Goal: Answer question/provide support

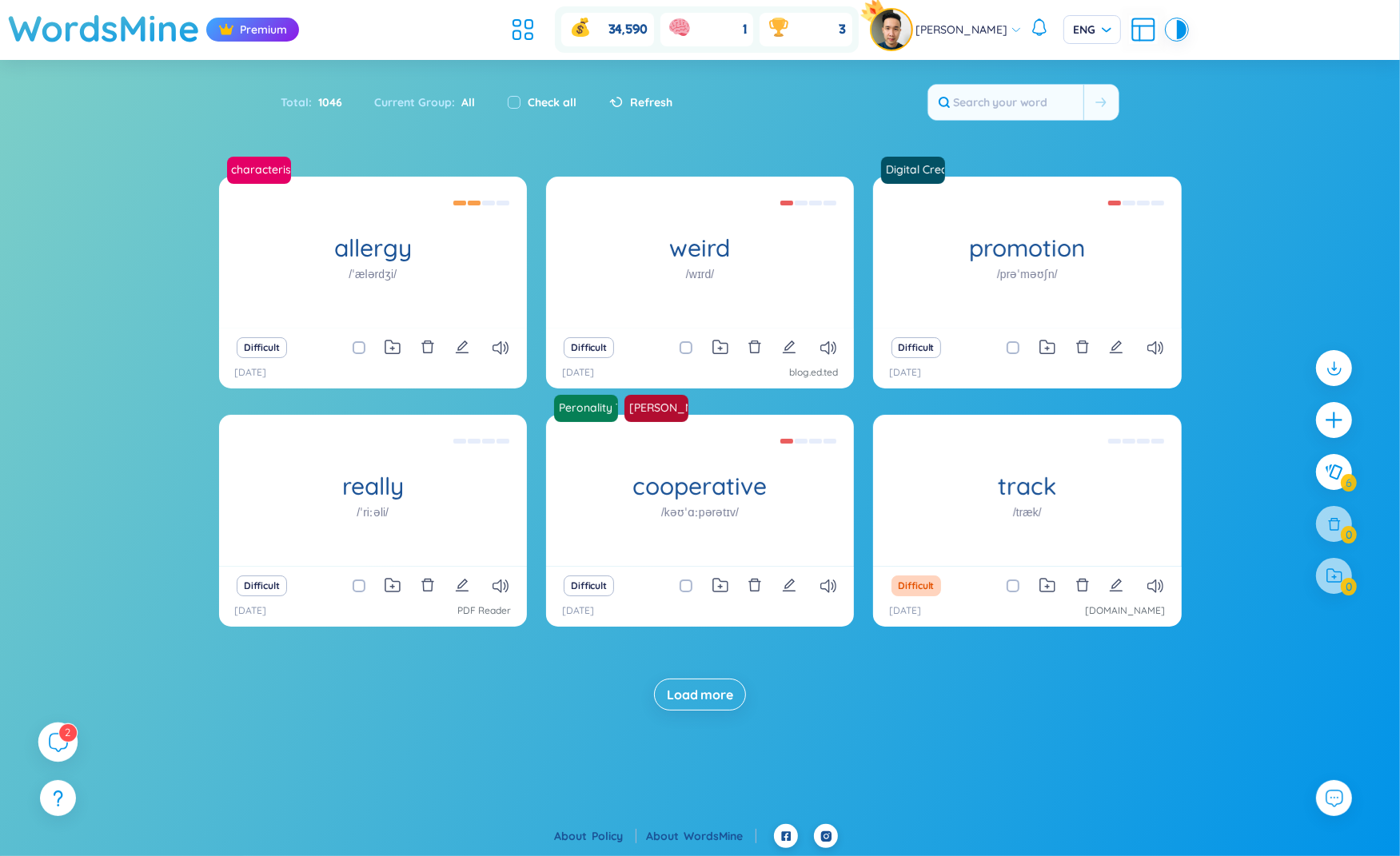
click at [61, 732] on sup "2" at bounding box center [68, 732] width 18 height 18
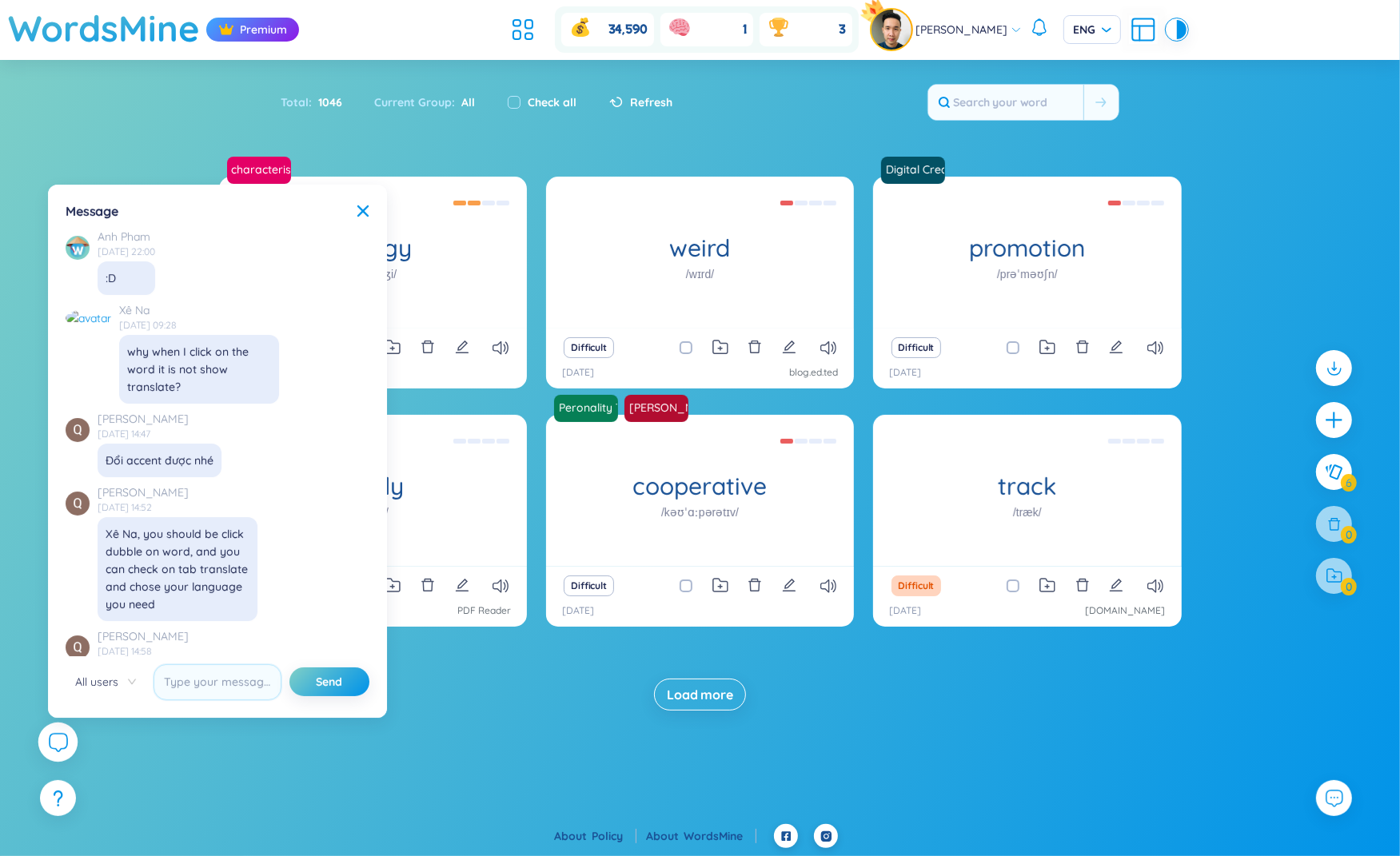
scroll to position [18267, 0]
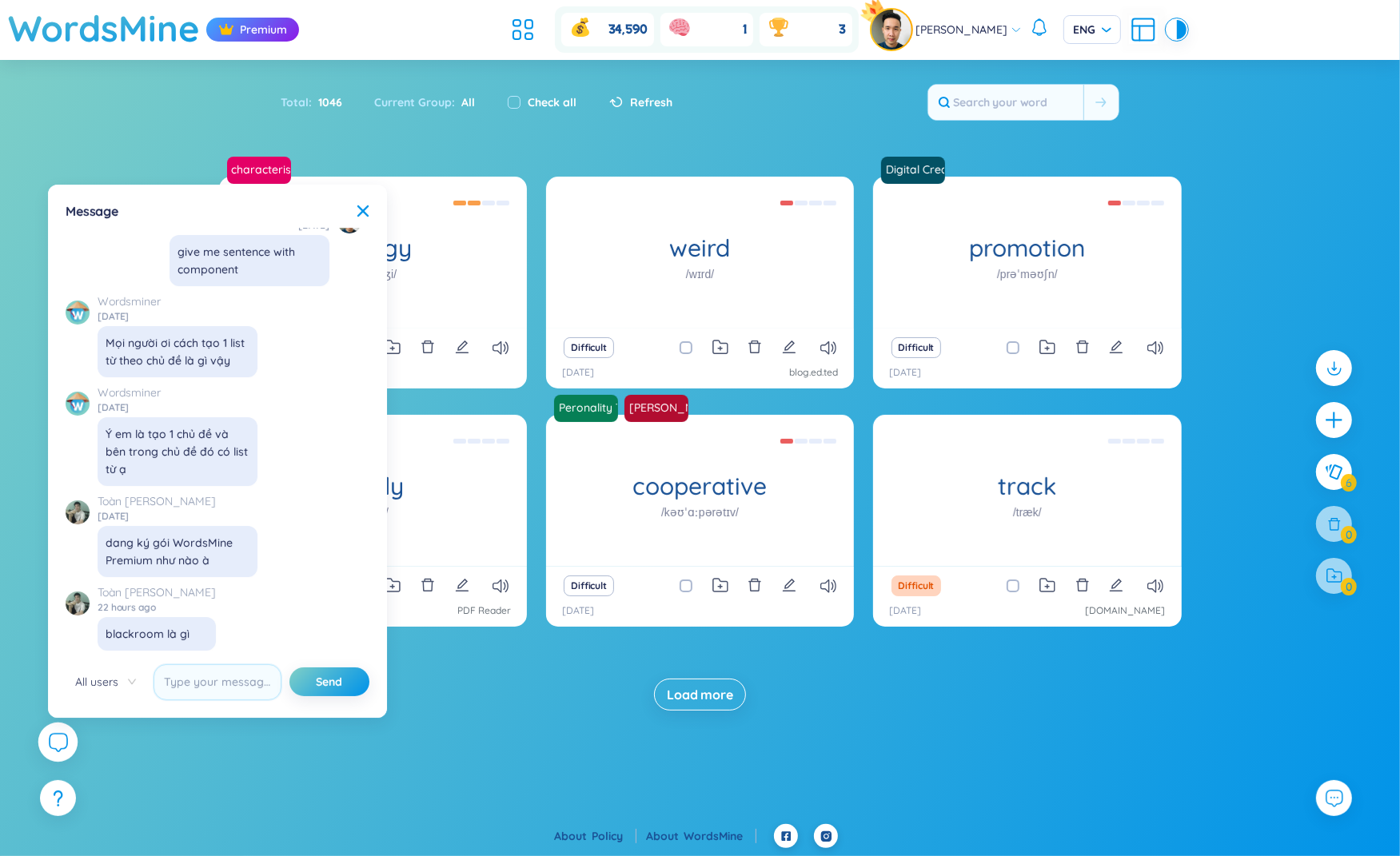
click at [59, 741] on icon at bounding box center [58, 742] width 19 height 19
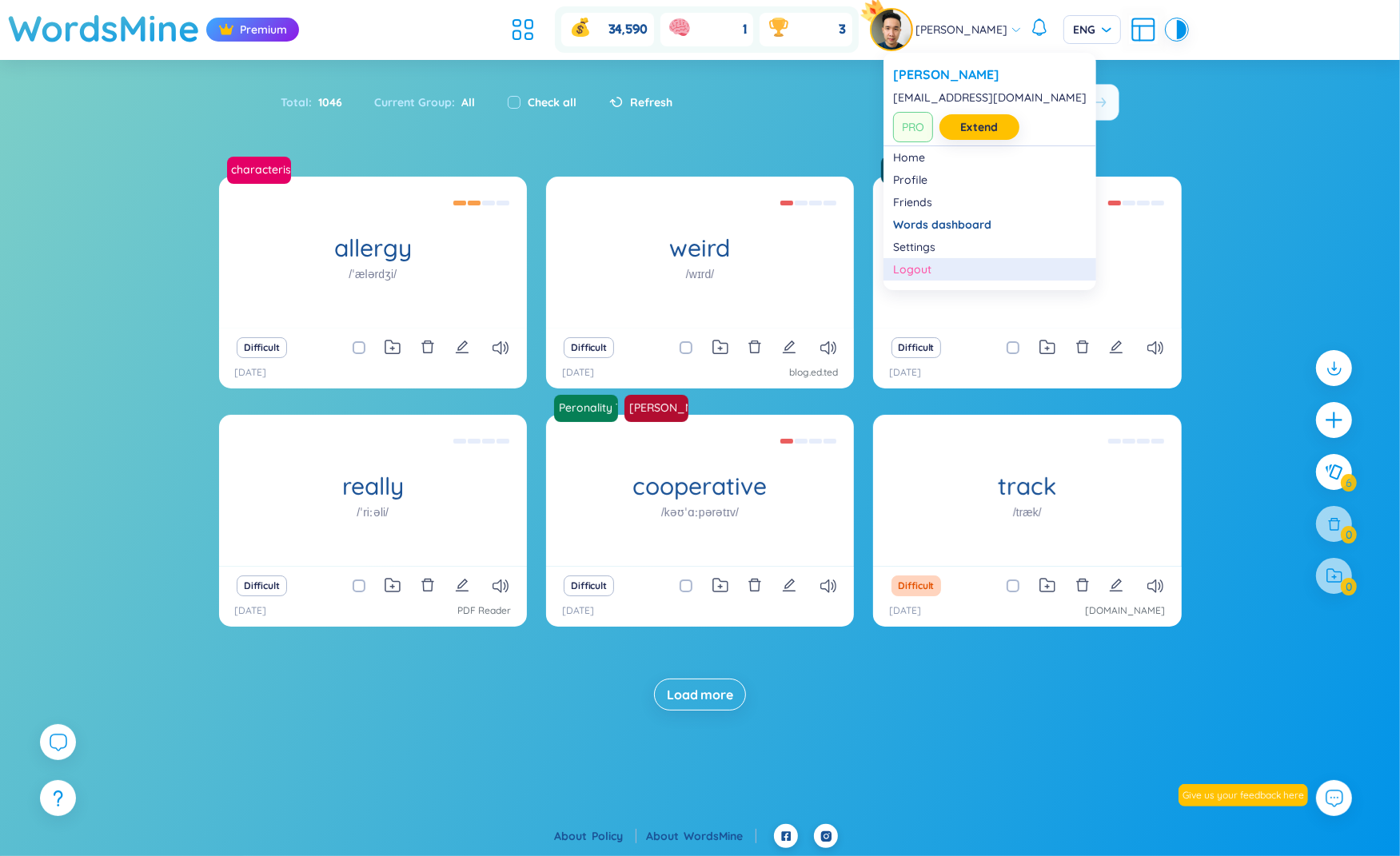
click at [922, 265] on div "Logout" at bounding box center [990, 269] width 194 height 16
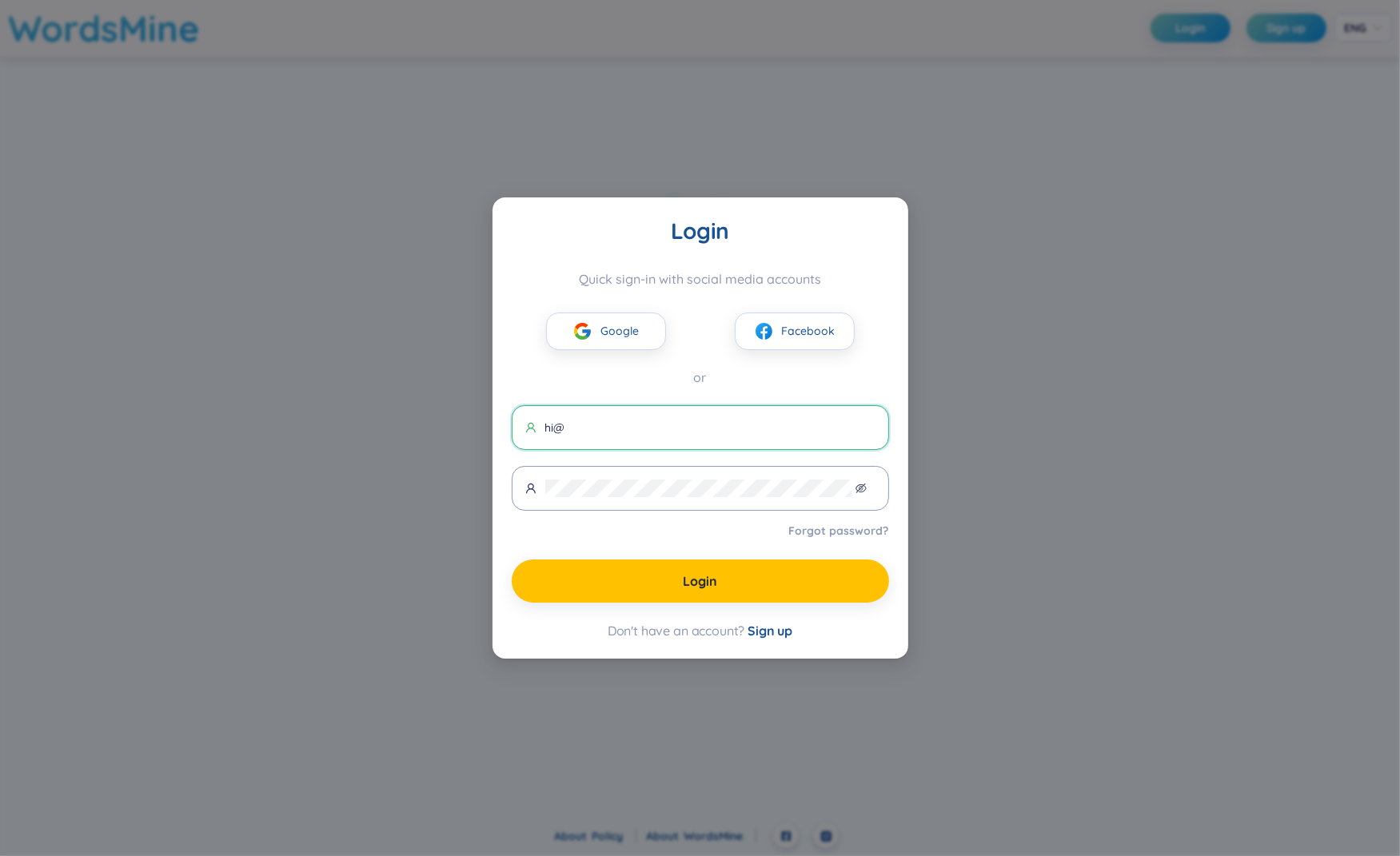
type input "hi@wordsmine.com"
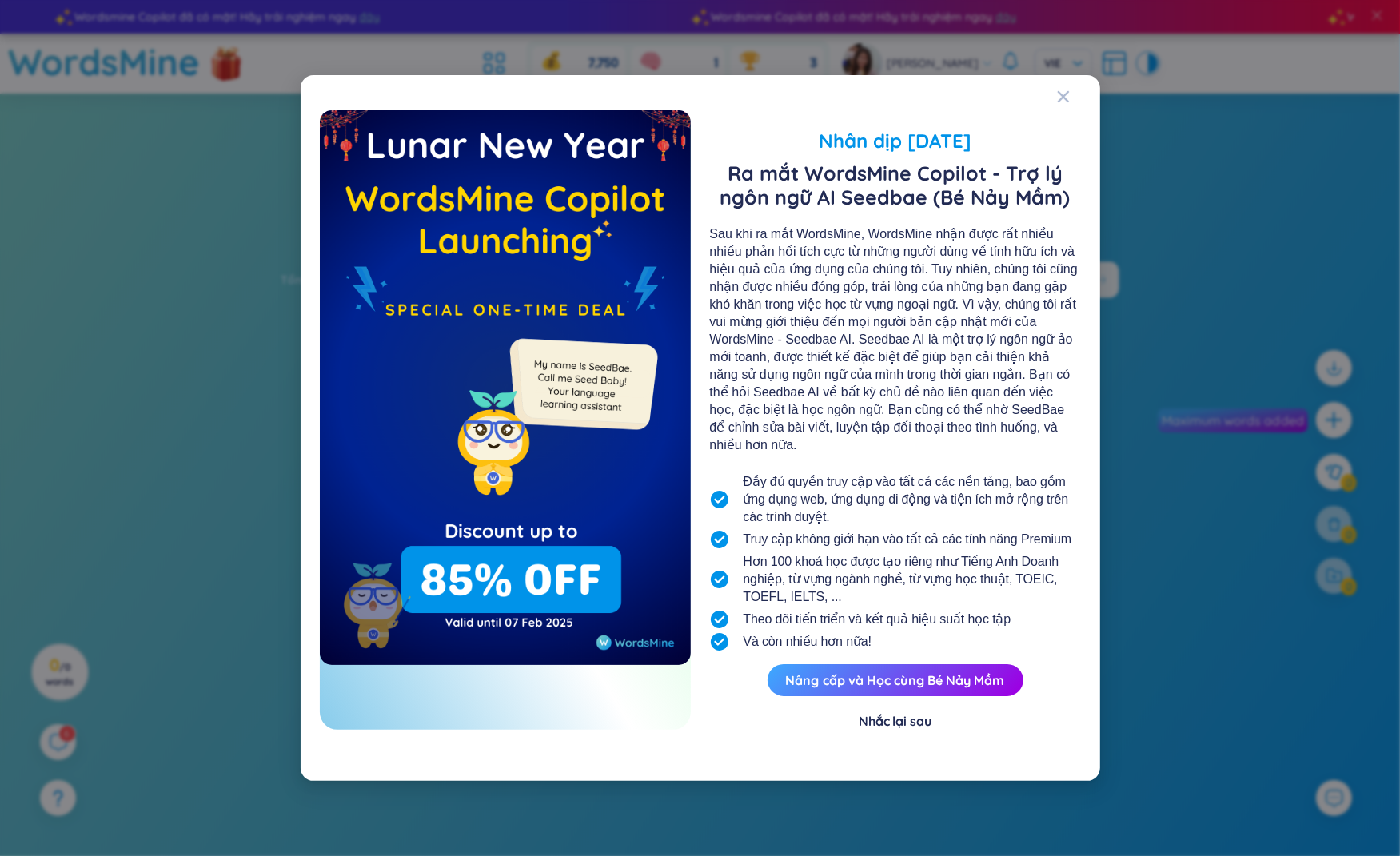
click at [85, 424] on div "Nhân dịp Tết Nguyên Đán Ra mắt WordsMine Copilot - Trợ lý ngôn ngữ AI Seedbae (…" at bounding box center [700, 428] width 1400 height 856
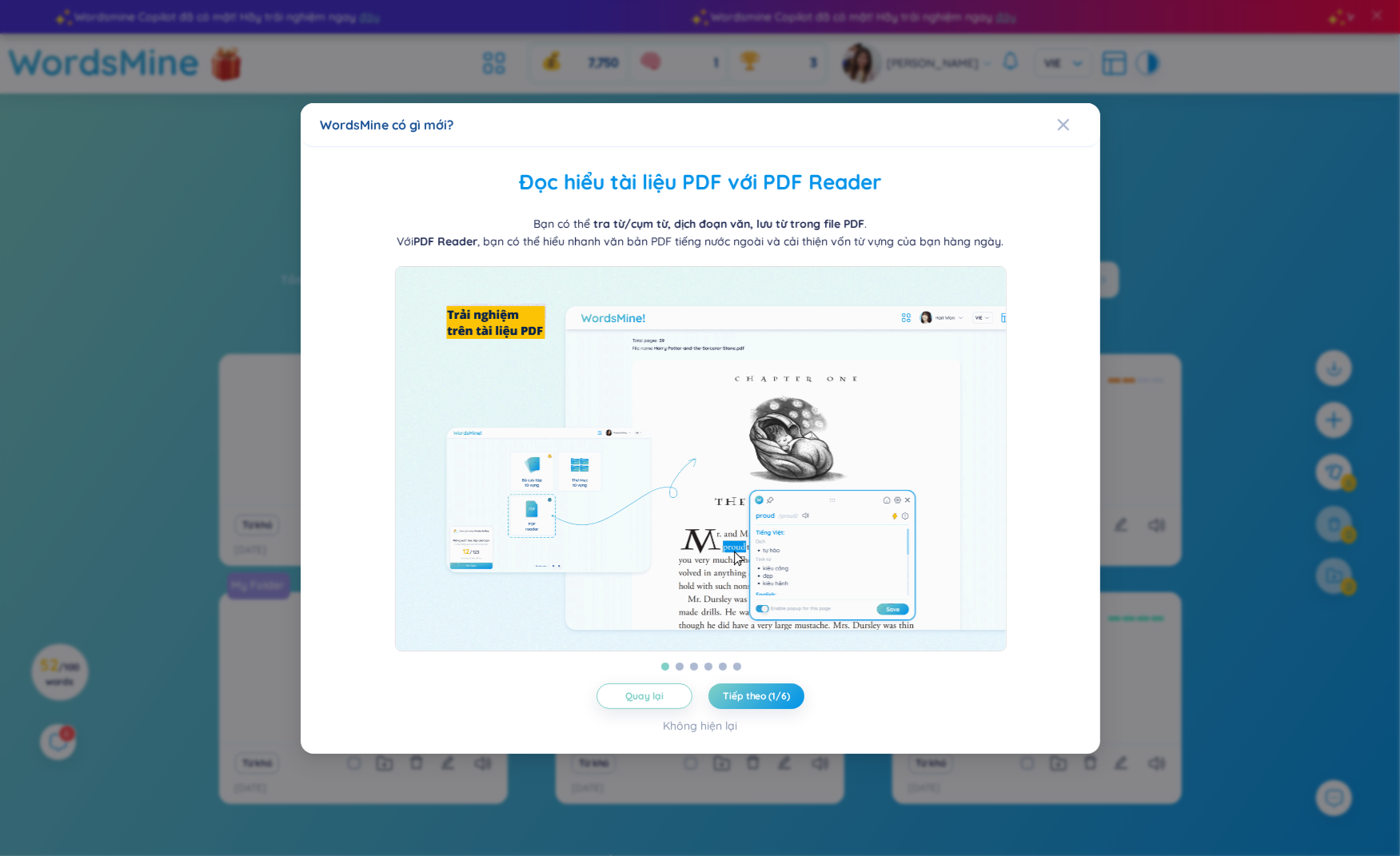
click at [143, 628] on div "WordsMine có gì mới? Quản lý từ theo thư mục WordsMine cho bạn tự do quản lý th…" at bounding box center [700, 428] width 1400 height 856
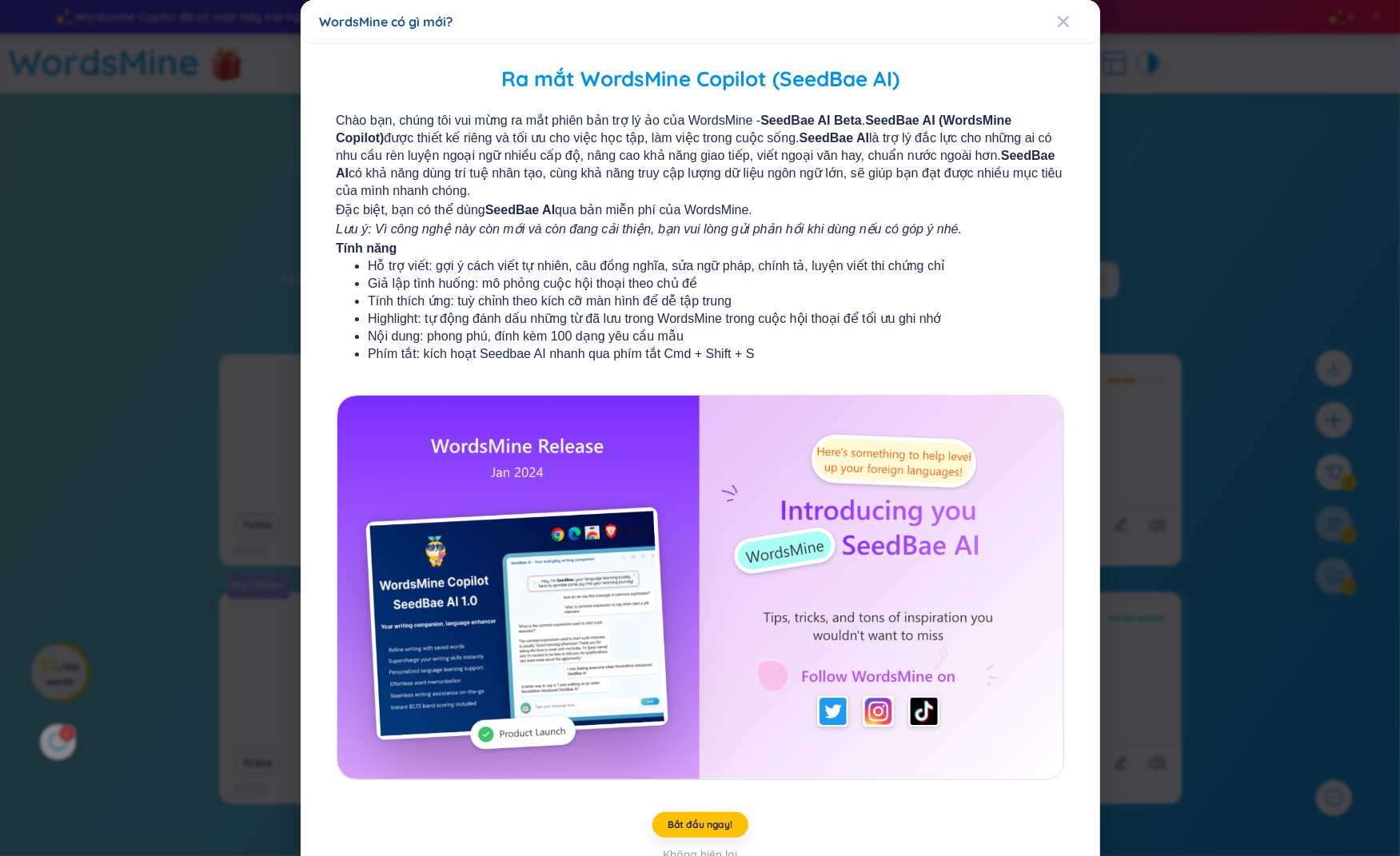
click at [75, 730] on div "WordsMine có gì mới? Ra mắt WordsMine Copilot (SeedBae AI) Chào bạn, chúng tôi …" at bounding box center [700, 428] width 1400 height 856
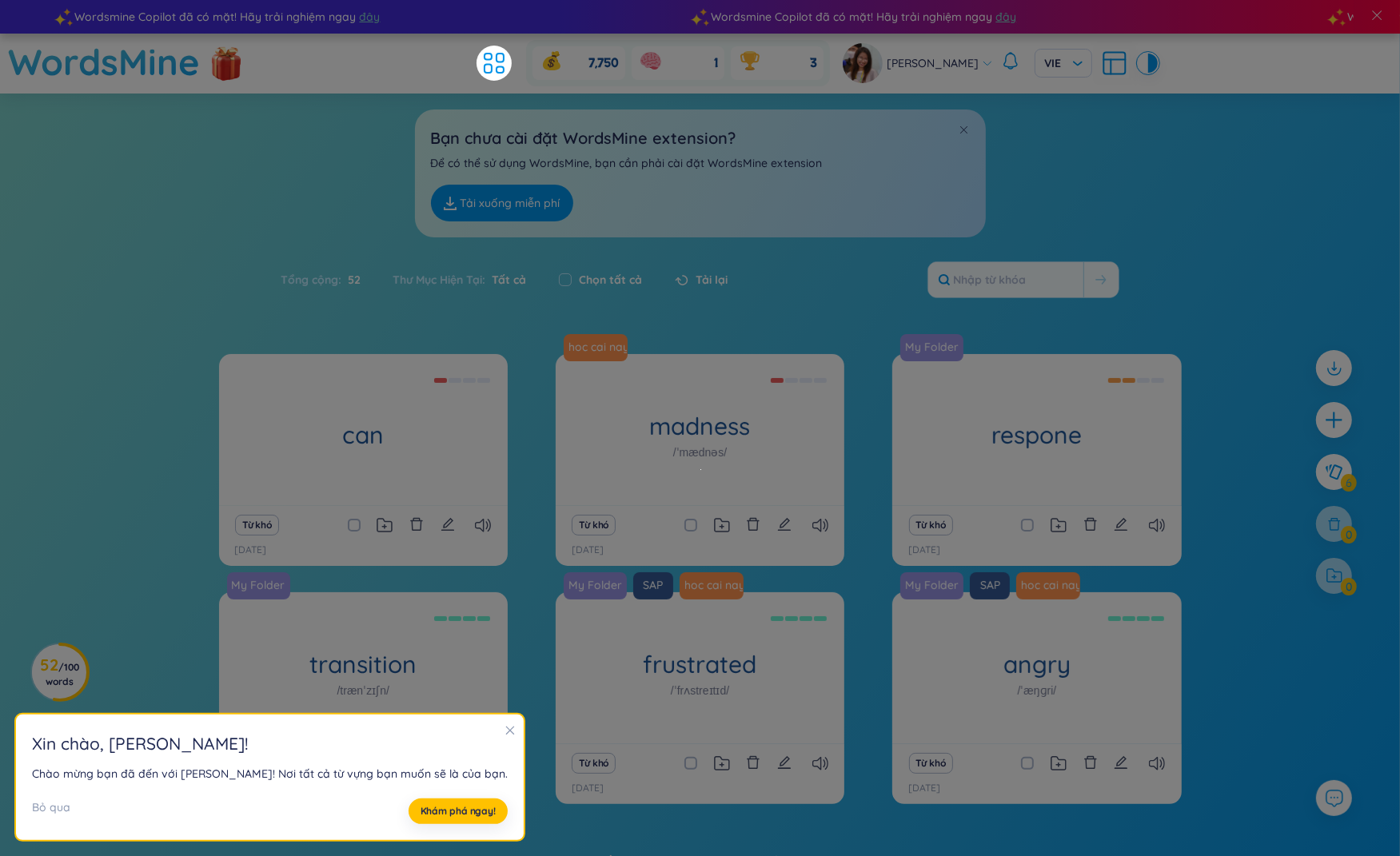
click at [60, 738] on section "Xin chào , Nguyen Ha ! Chào mừng bạn đã đến với WordsMine! Nơi tất cả từ vựng b…" at bounding box center [269, 777] width 508 height 126
click at [90, 704] on div "can (Definition is empty) Từ khó 14/8/2025 hoc cai nay di madness /ˈmædnəs/ Stu…" at bounding box center [700, 629] width 1400 height 551
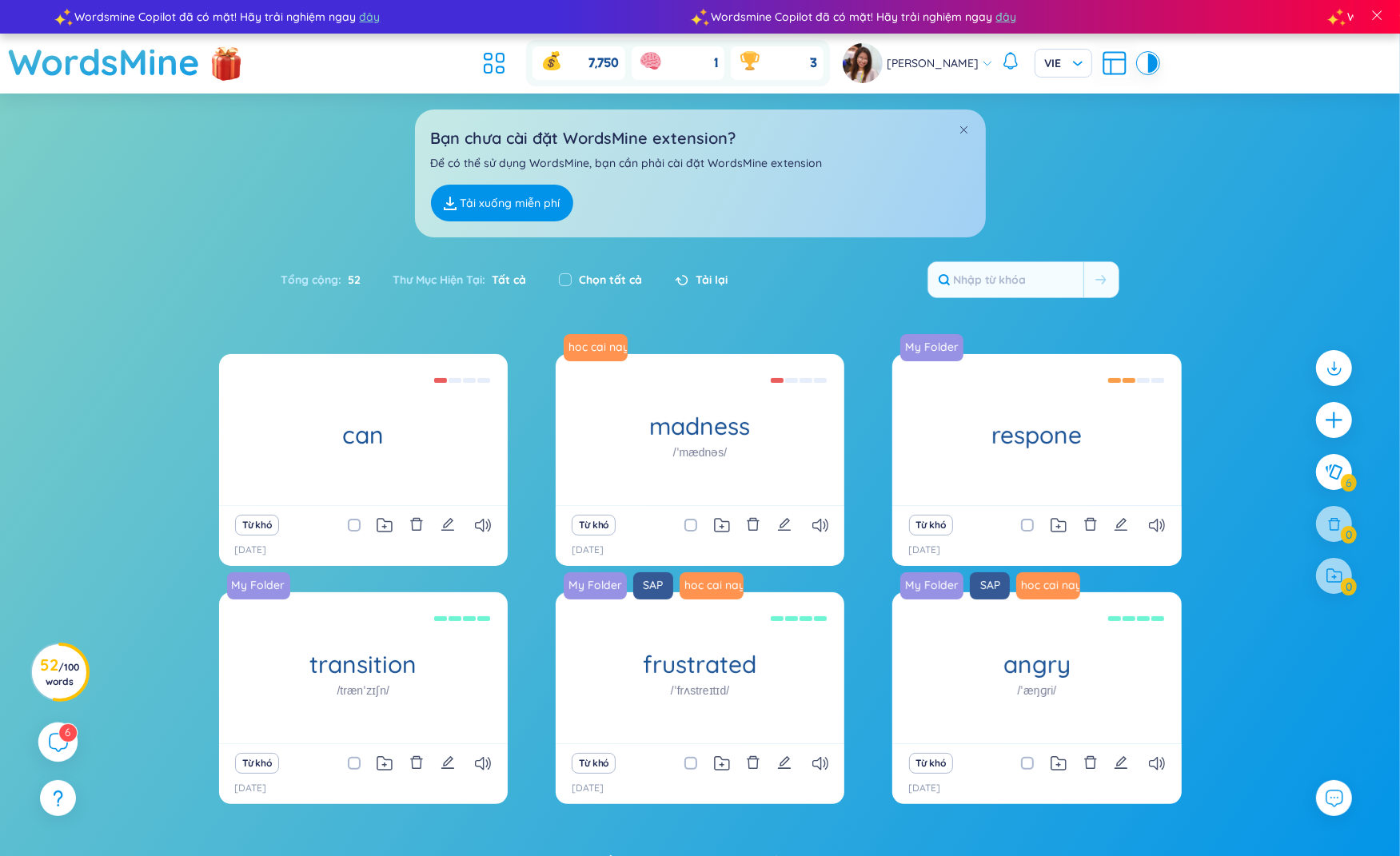
click at [50, 753] on div "6" at bounding box center [59, 743] width 40 height 40
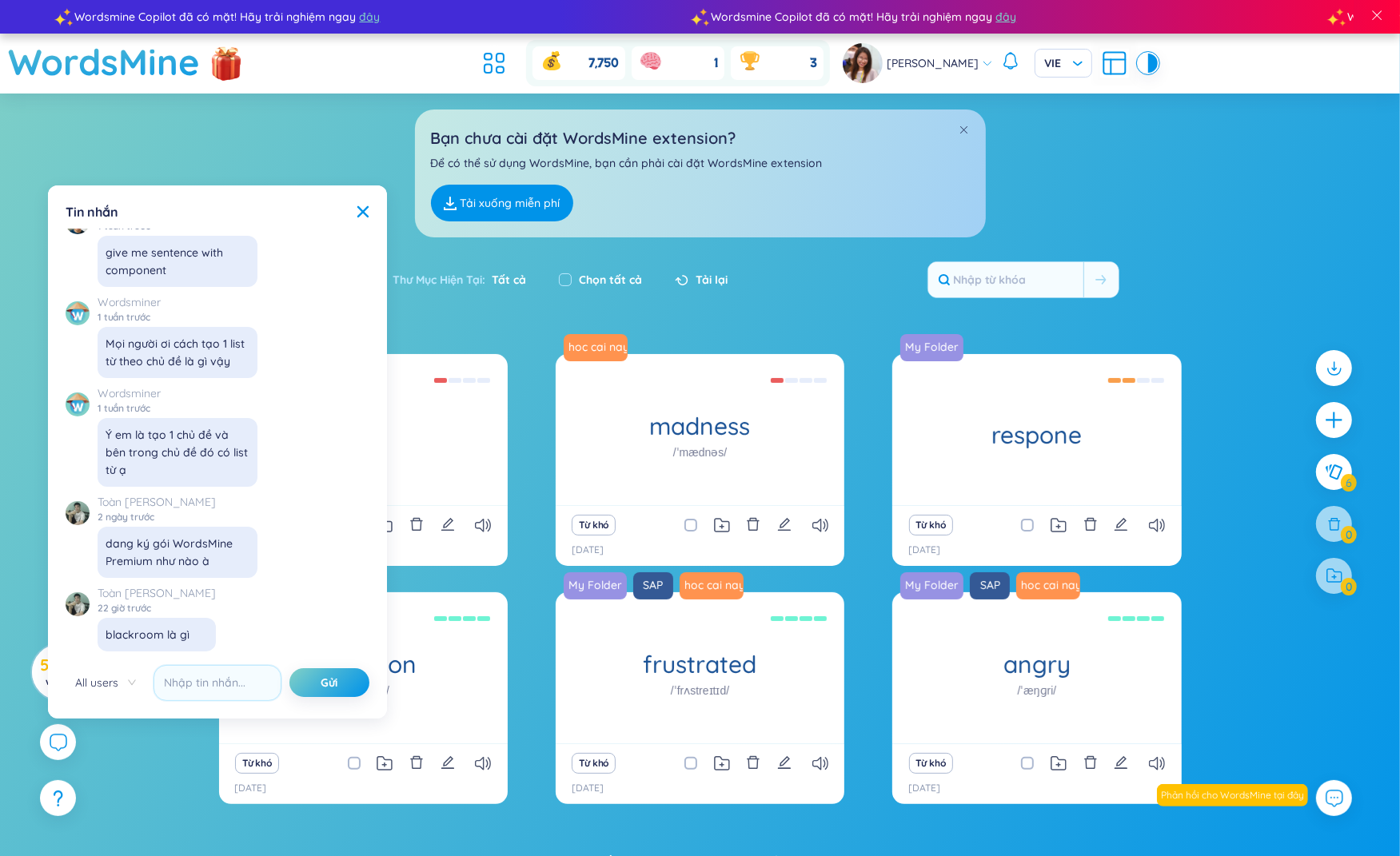
drag, startPoint x: 232, startPoint y: 554, endPoint x: 122, endPoint y: 537, distance: 111.3
click at [123, 538] on div "dang ký gói WordsMine Premium như nào à" at bounding box center [177, 552] width 144 height 35
click at [187, 558] on div "dang ký gói WordsMine Premium như nào à" at bounding box center [177, 552] width 144 height 35
click at [1379, 30] on div at bounding box center [700, 36] width 1400 height 72
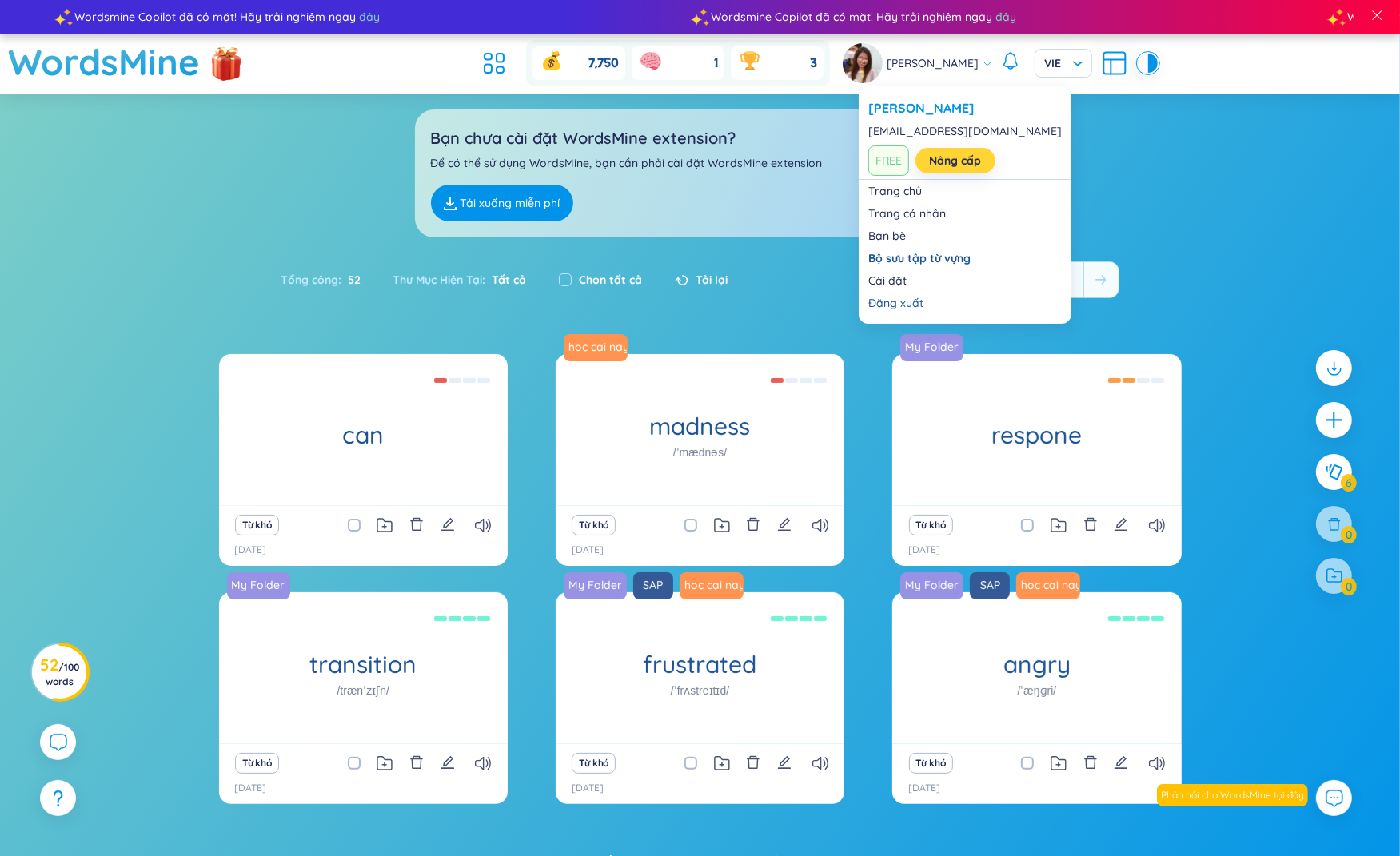
click at [955, 154] on link "Nâng cấp" at bounding box center [956, 160] width 52 height 18
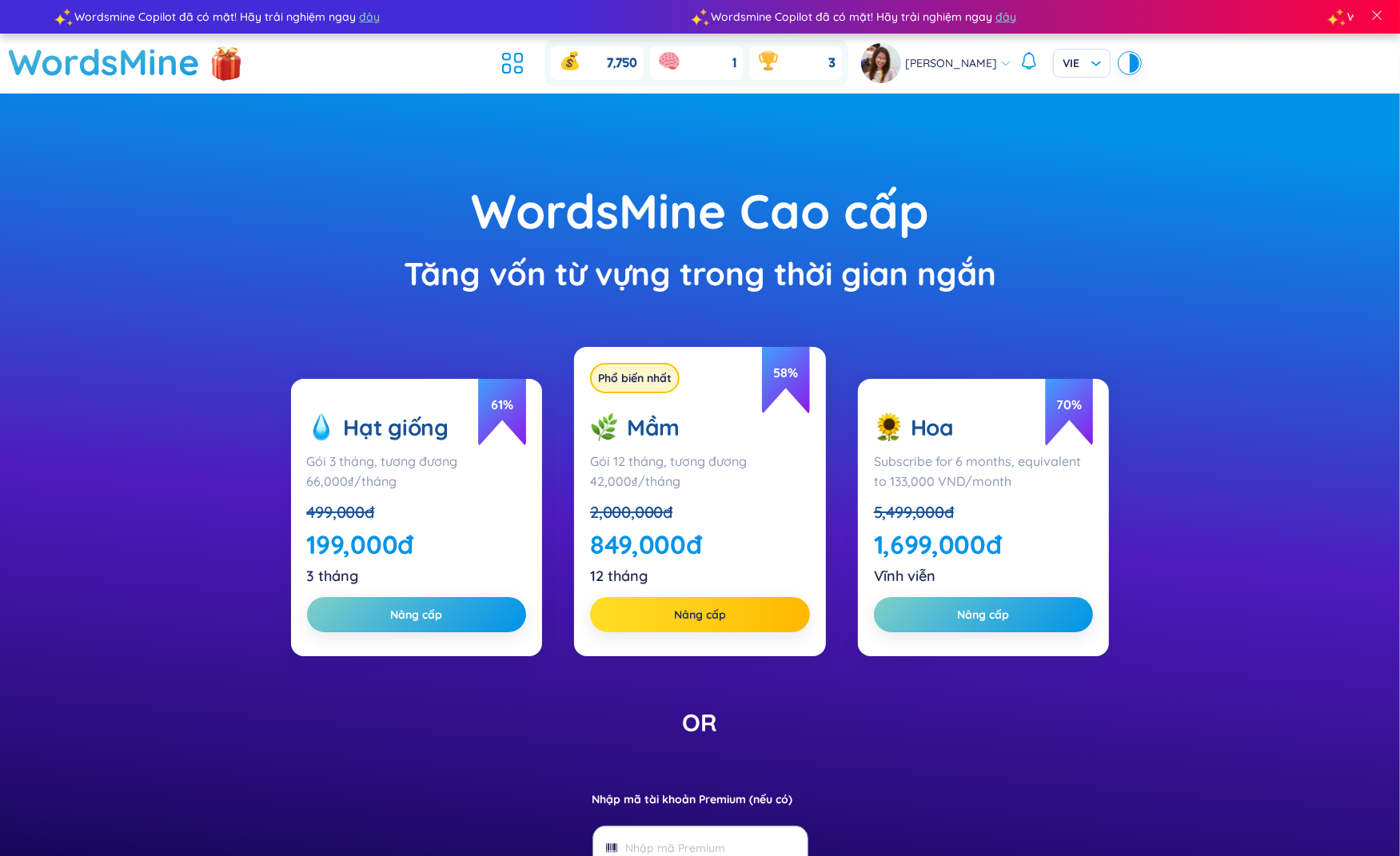
click at [656, 627] on button "Nâng cấp" at bounding box center [700, 614] width 220 height 35
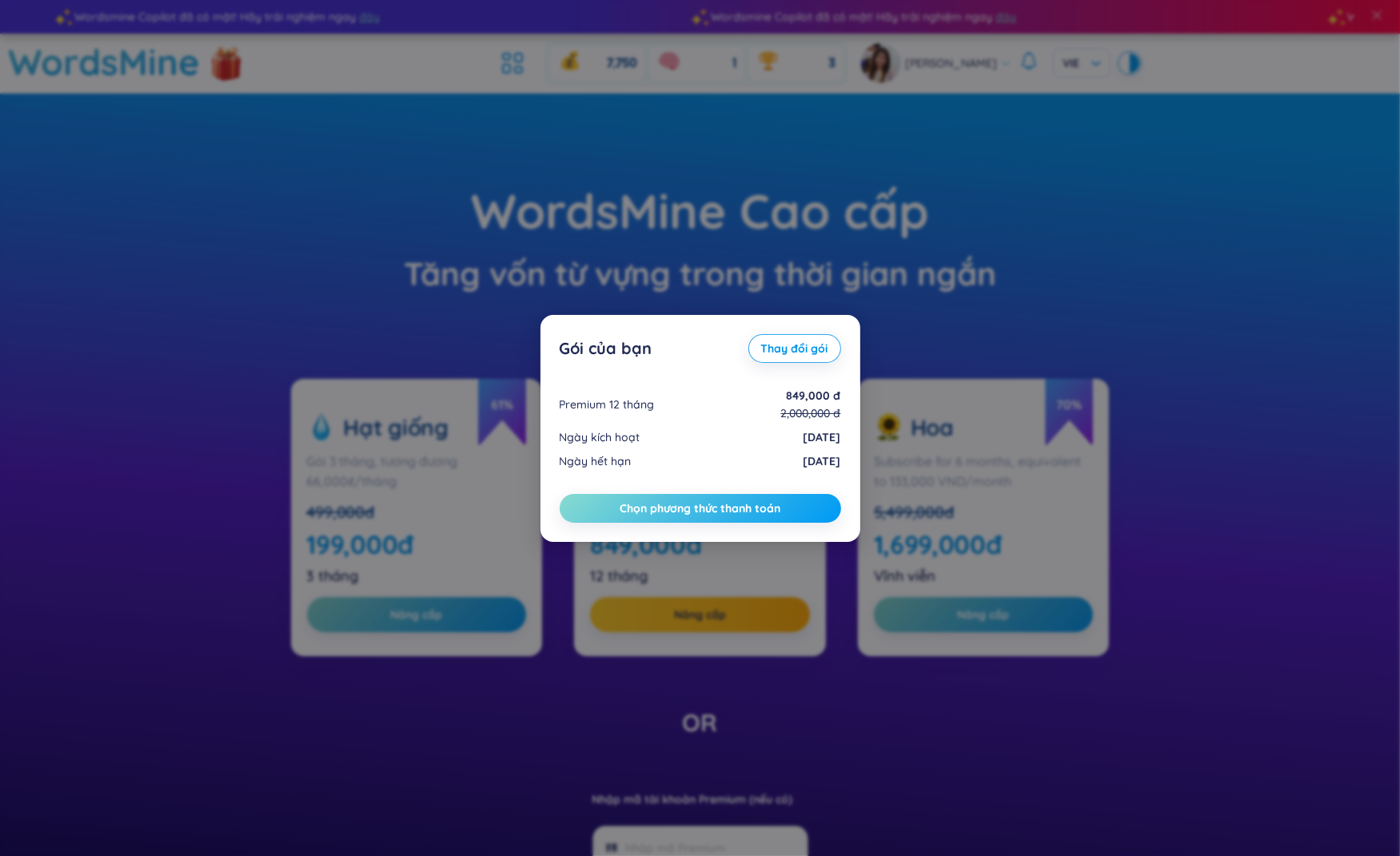
click at [711, 510] on span "Chọn phương thức thanh toán" at bounding box center [700, 508] width 160 height 16
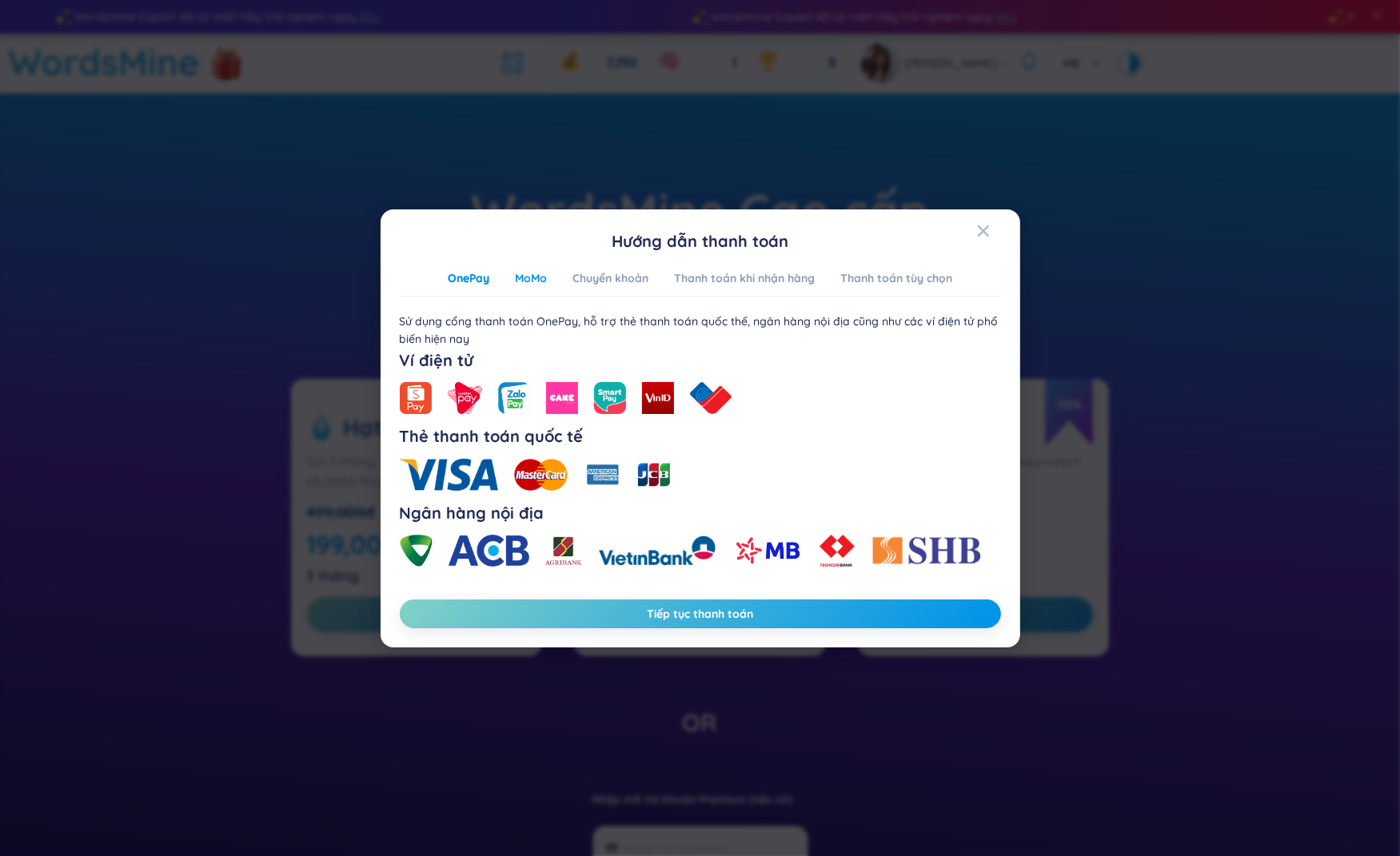
click at [529, 283] on div "MoMo" at bounding box center [530, 278] width 32 height 18
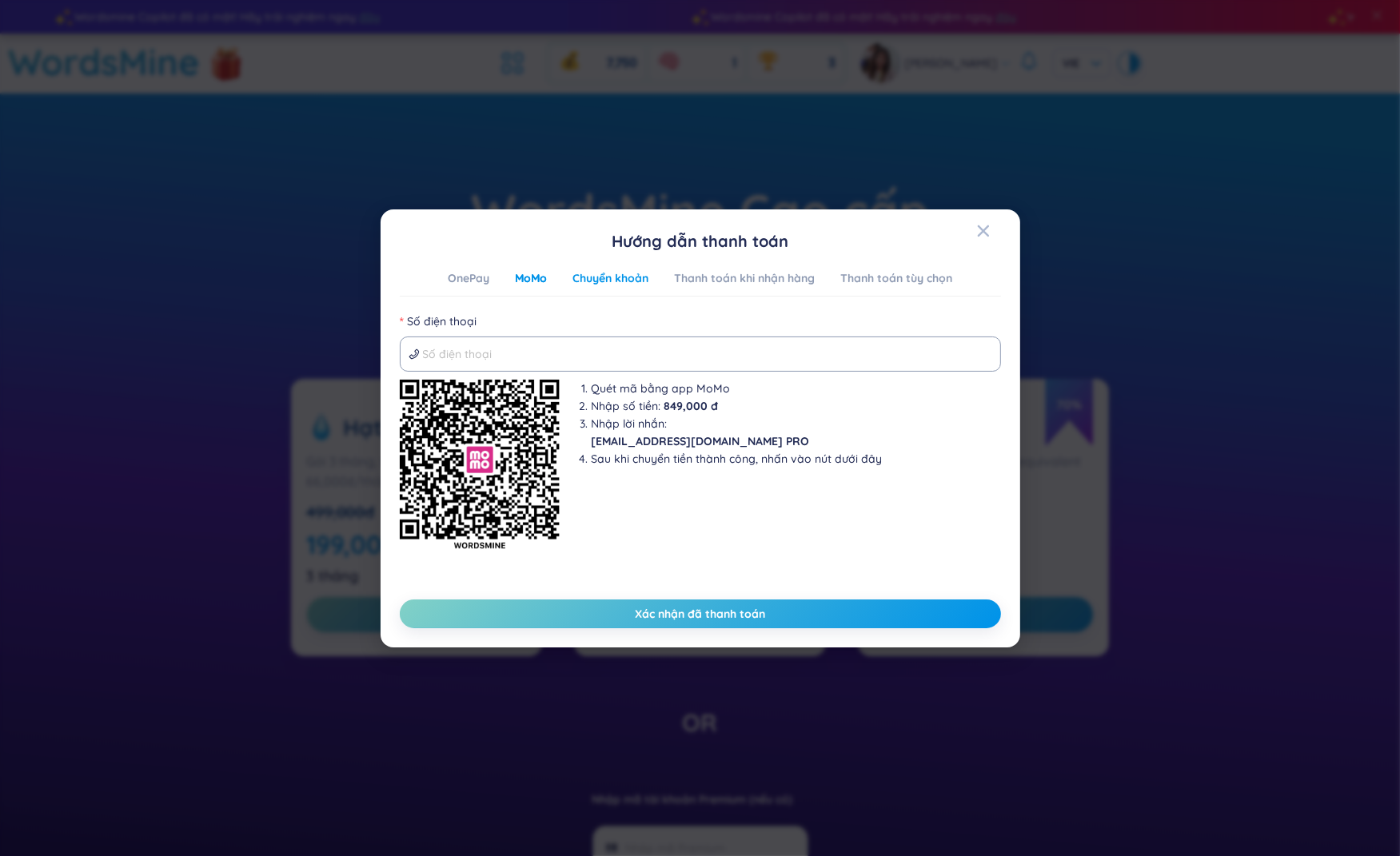
click at [601, 281] on div "Chuyển khoản" at bounding box center [610, 278] width 76 height 18
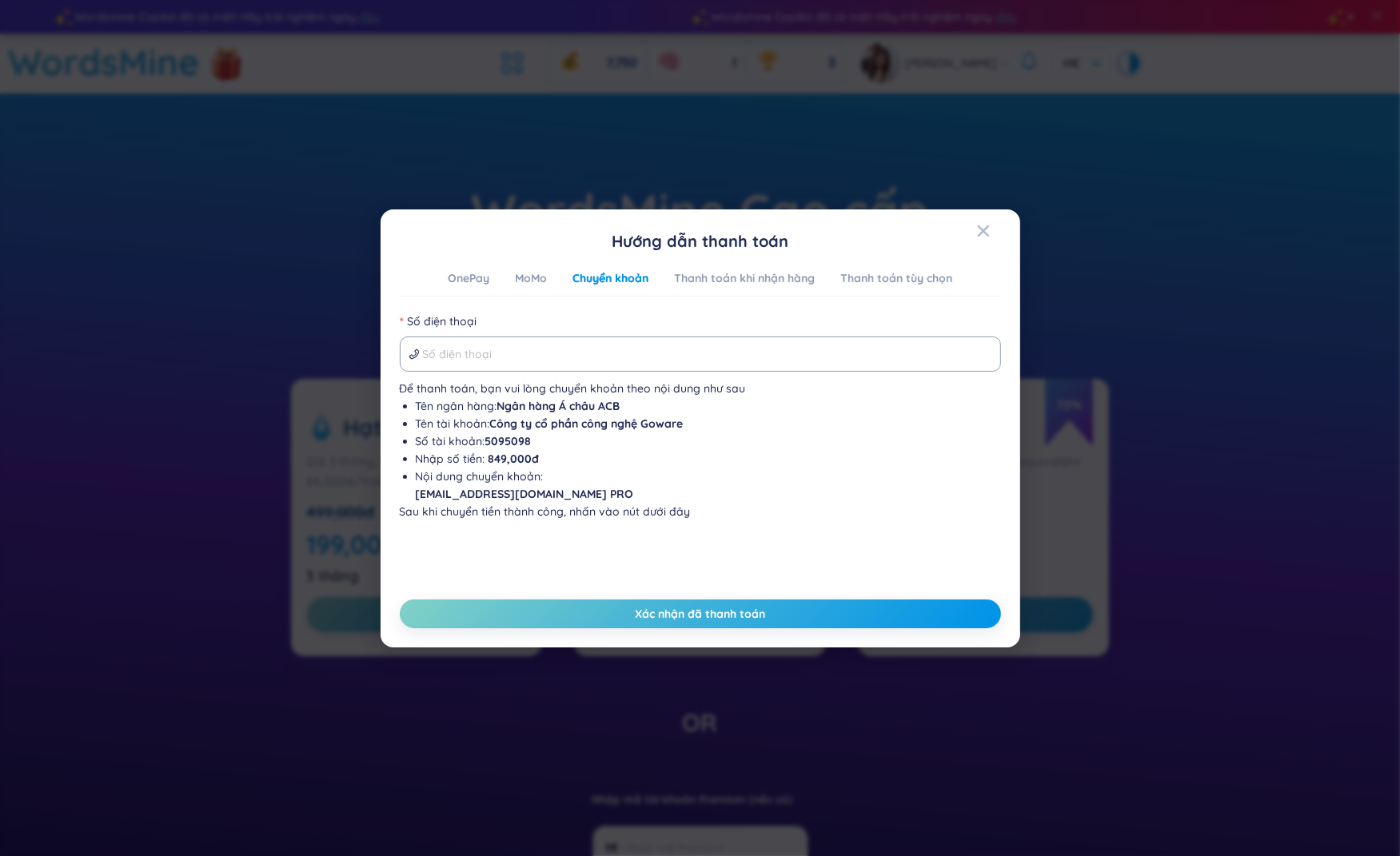
click at [1148, 351] on div "Hướng dẫn thanh toán OnePay MoMo Chuyển khoản Thanh toán khi nhận hàng Thanh to…" at bounding box center [700, 428] width 1400 height 856
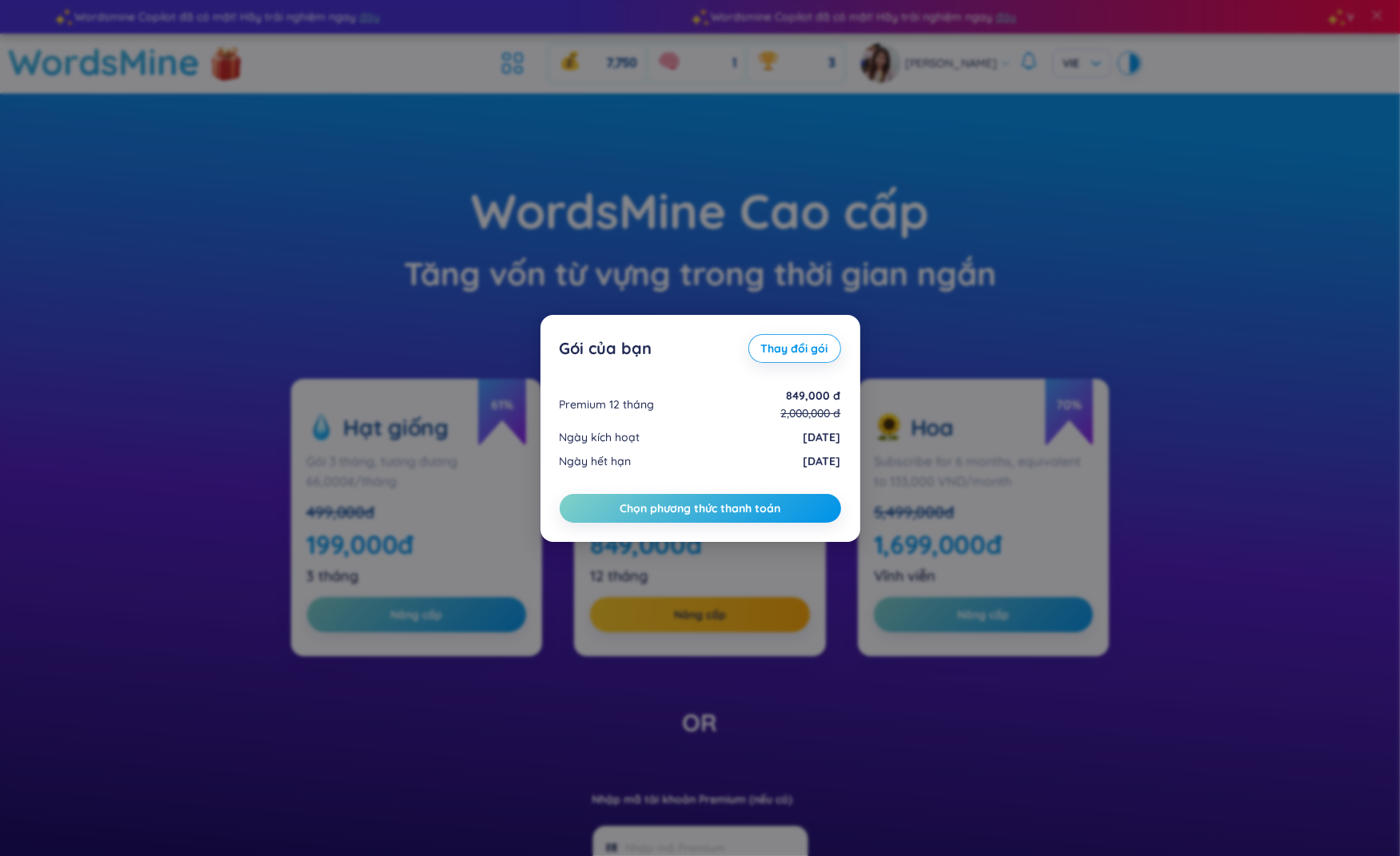
click at [984, 323] on div "Gói của bạn Thay đổi gói Premium 12 tháng 849,000 đ 2,000,000 đ Ngày kích hoạt …" at bounding box center [700, 428] width 1400 height 856
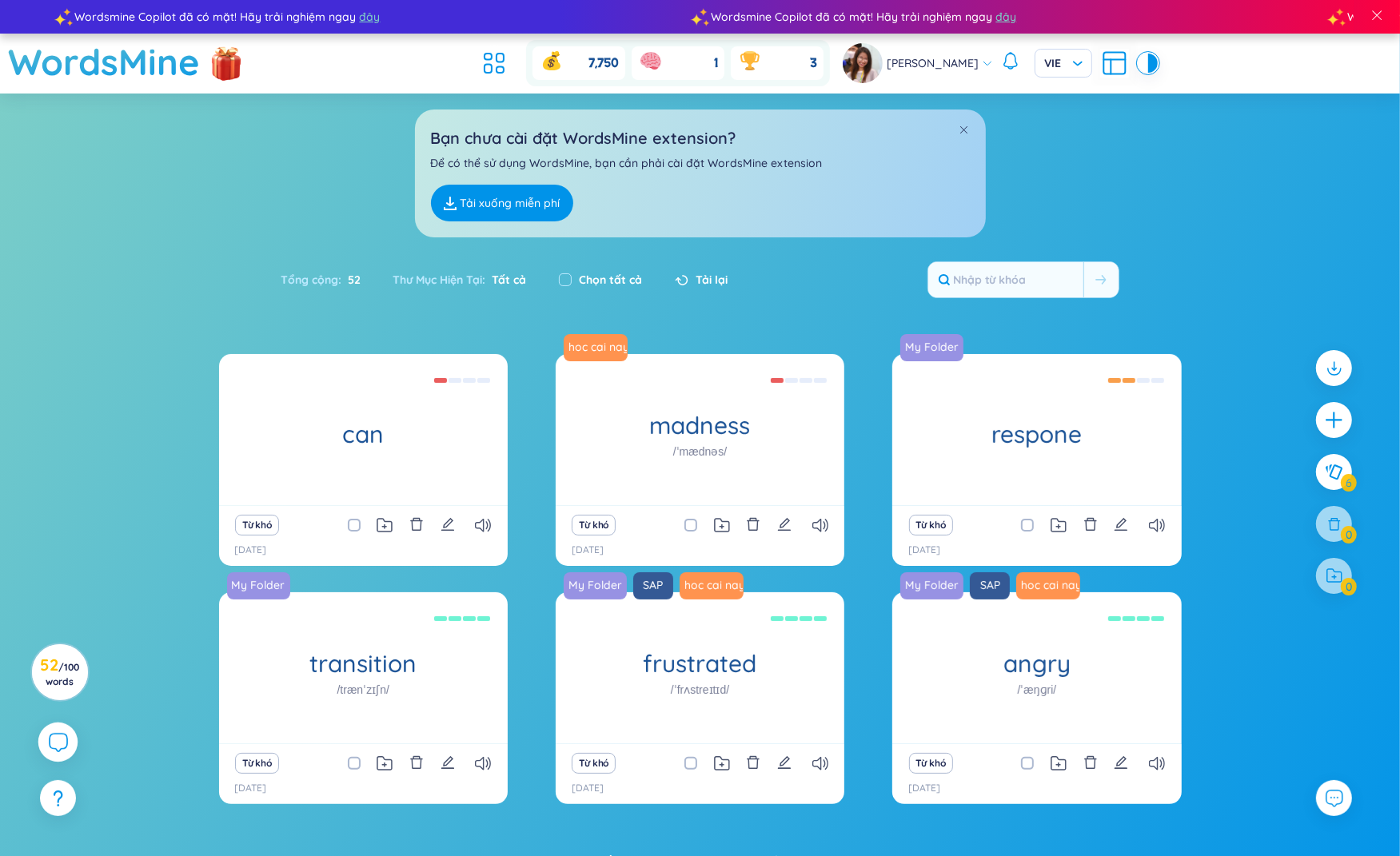
click at [72, 733] on div at bounding box center [59, 743] width 40 height 40
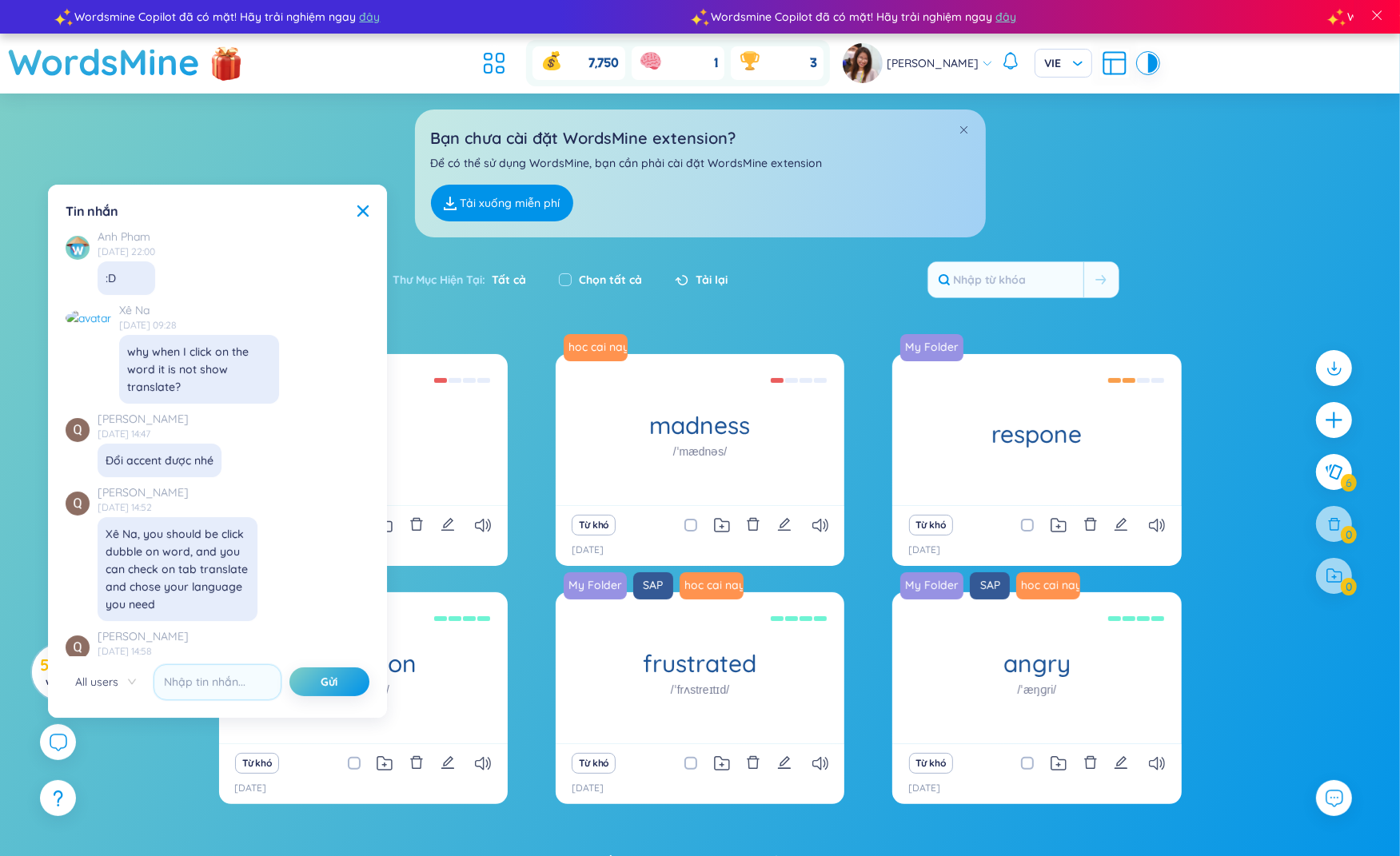
scroll to position [18267, 0]
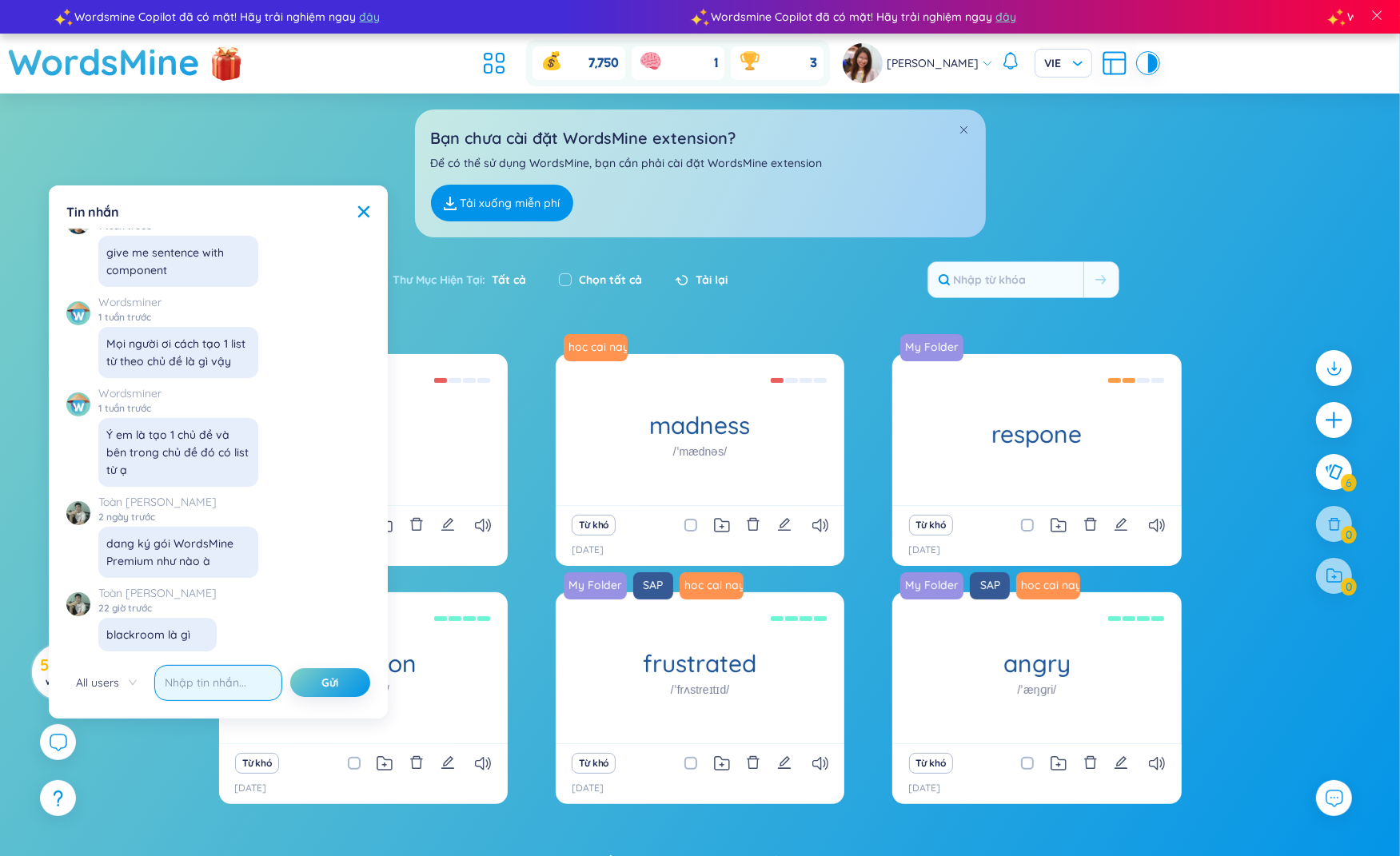
click at [221, 687] on input "text" at bounding box center [218, 683] width 128 height 36
paste input "https://app.wordsmine.com/subscriptions"
type input "đăng ký Premium WordsMine ở đây nhé TOàn: https://app.wordsmine.com/subscriptio…"
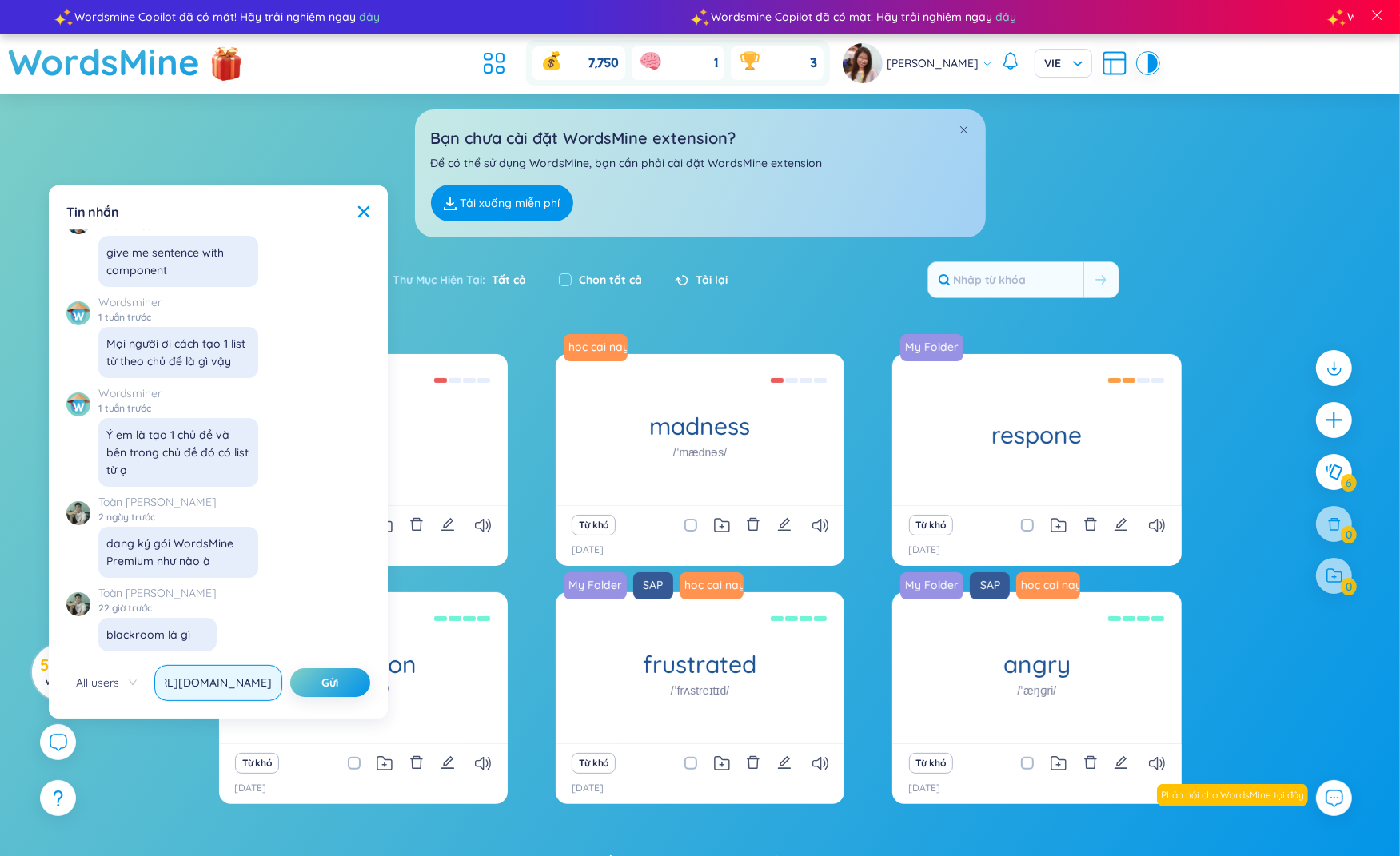
click at [290, 669] on button "Gửi" at bounding box center [330, 683] width 80 height 29
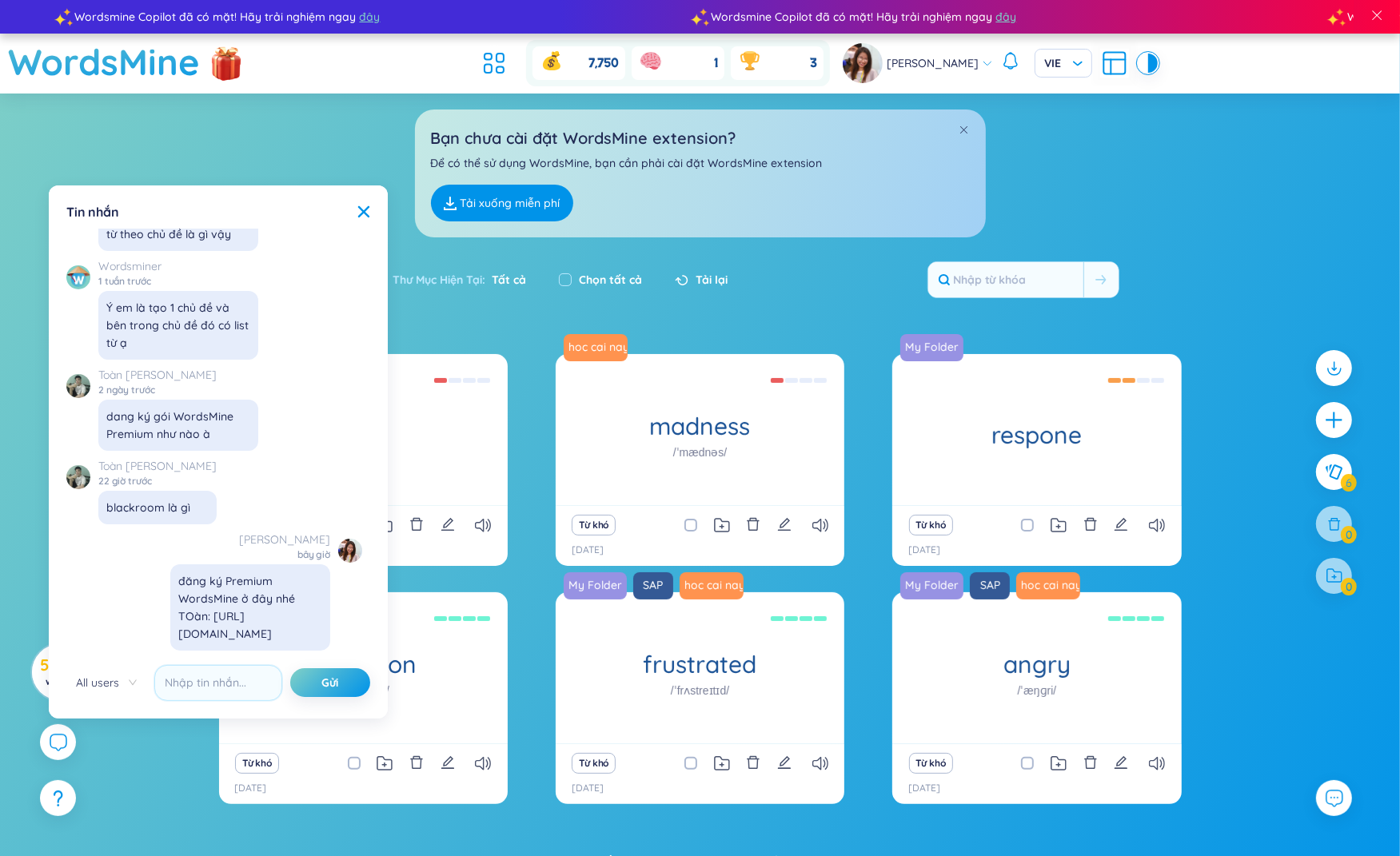
click at [146, 499] on div "blackroom là gì" at bounding box center [157, 507] width 103 height 18
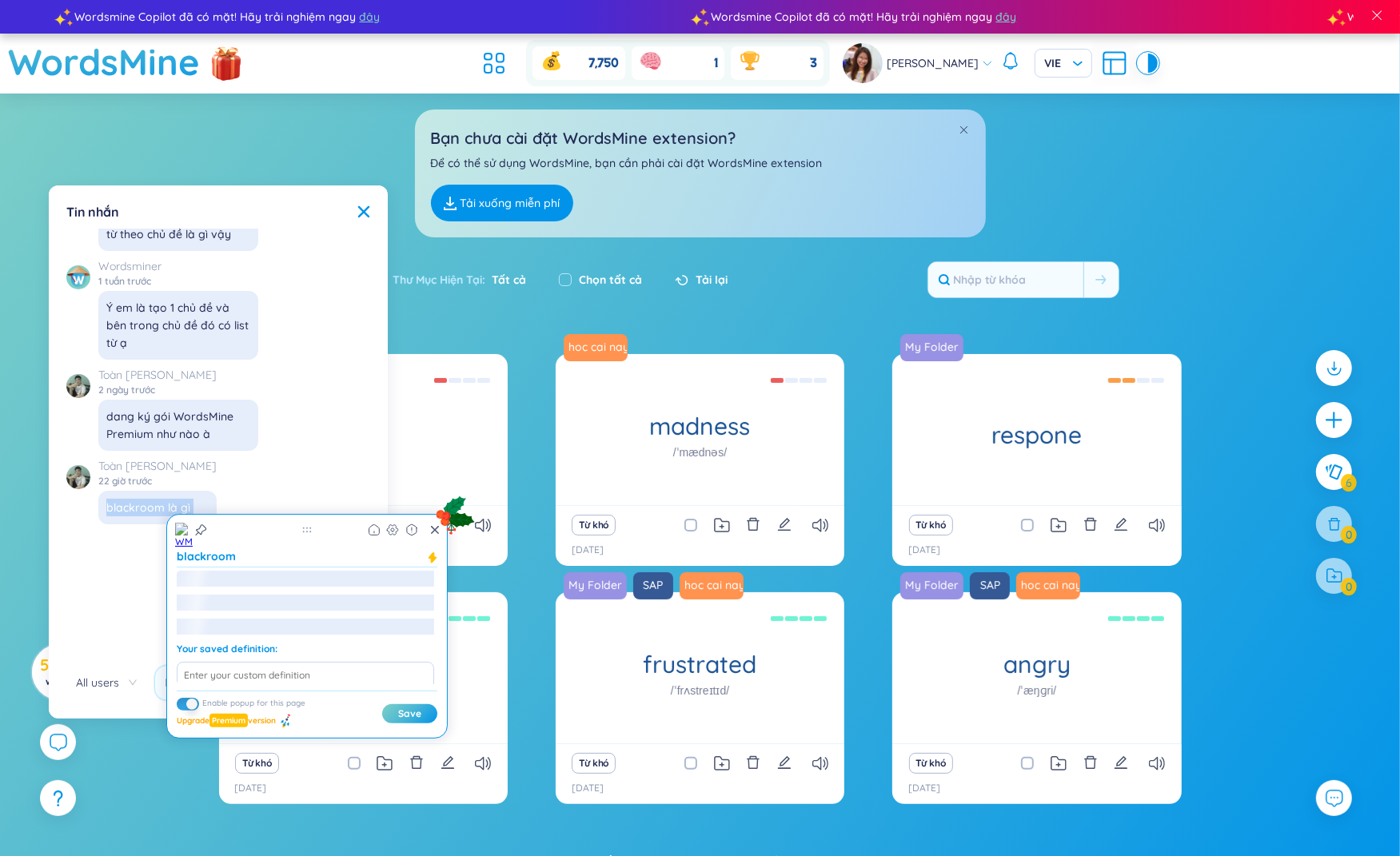
click at [146, 499] on div "blackroom là gì" at bounding box center [157, 507] width 103 height 18
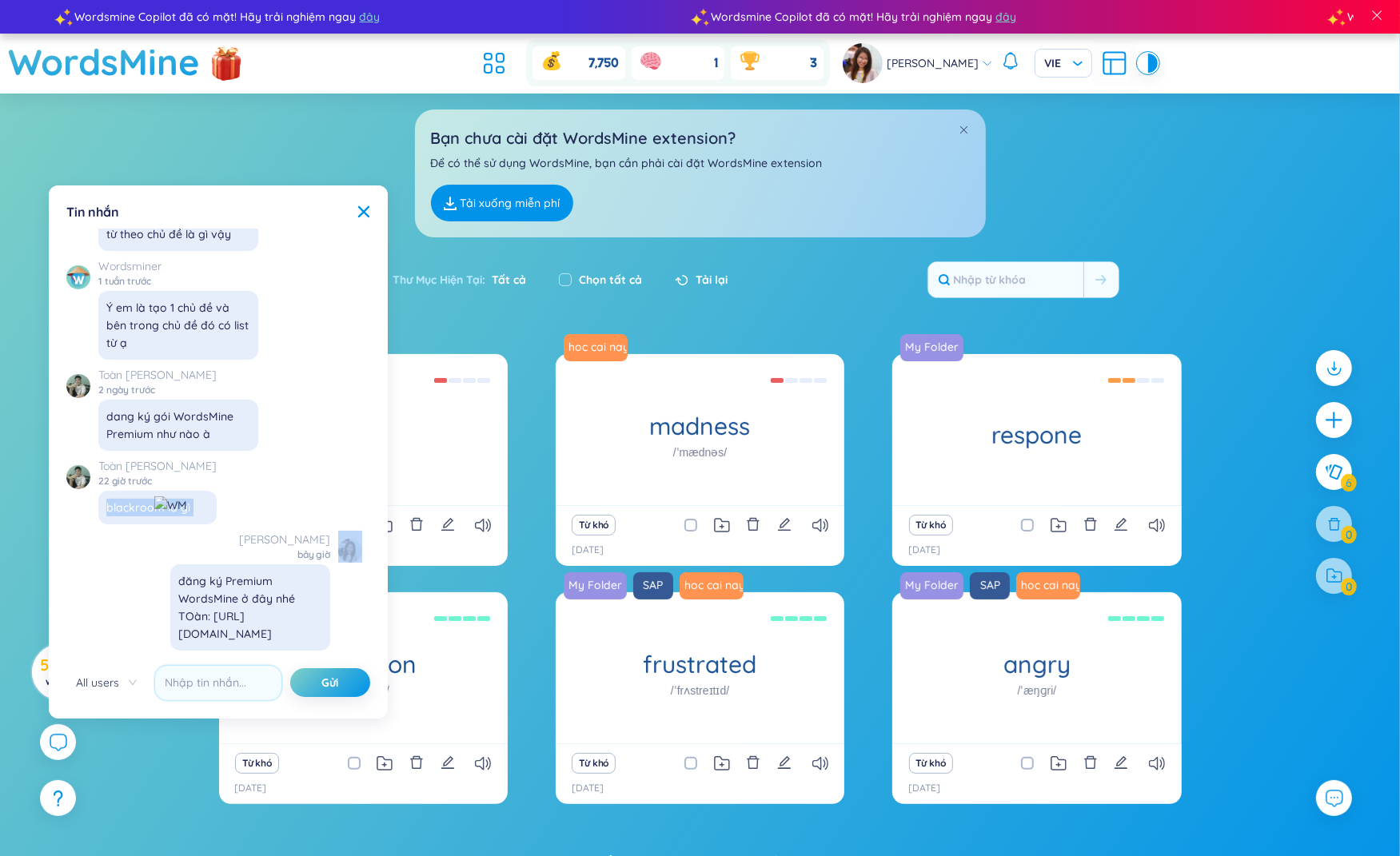
copy div "blackroom là gì"
click at [202, 677] on input "text" at bounding box center [218, 683] width 128 height 36
paste input "blackroom là gì"
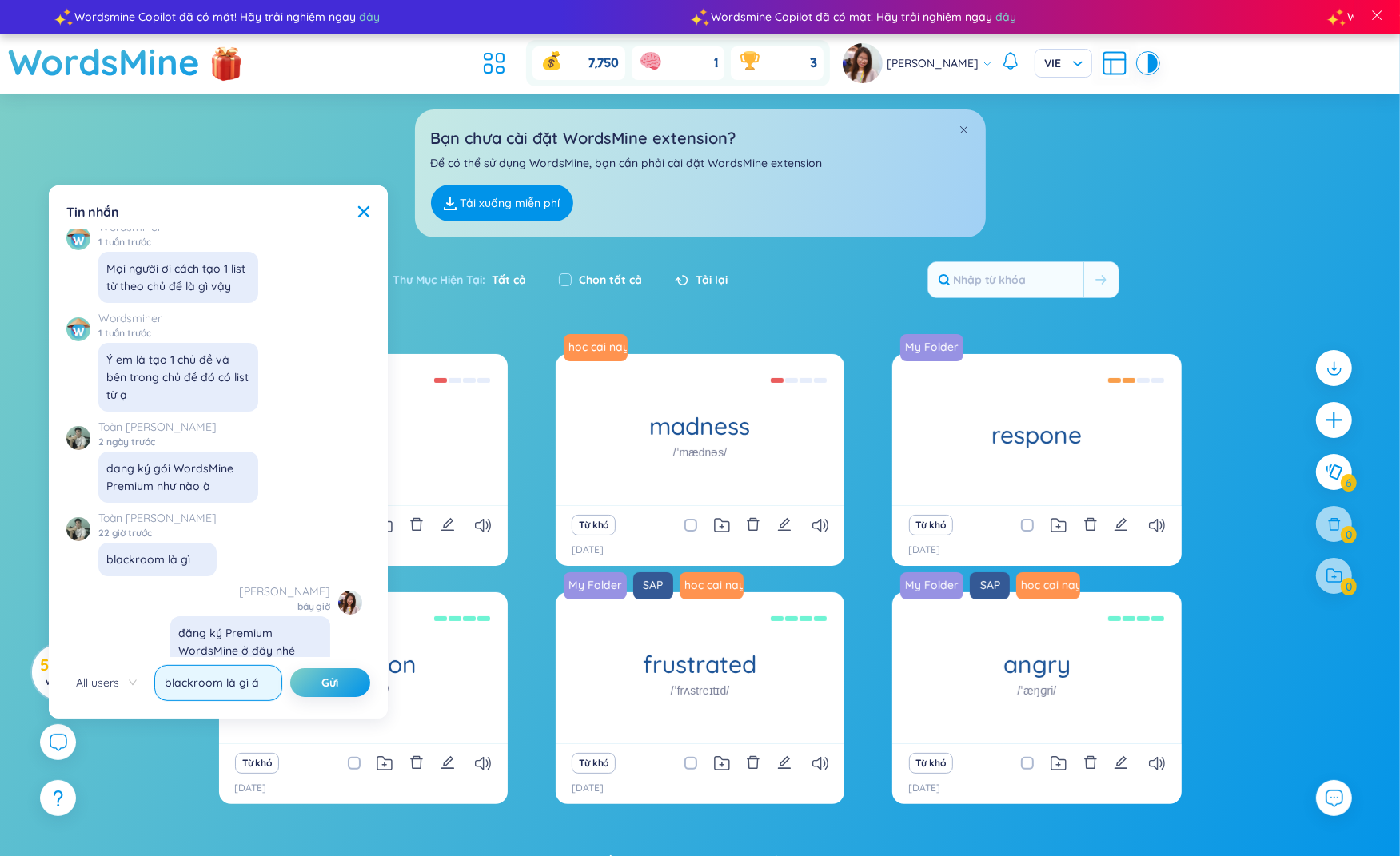
type input "blackroom là gì á"
click at [290, 669] on button "Gửi" at bounding box center [330, 683] width 80 height 29
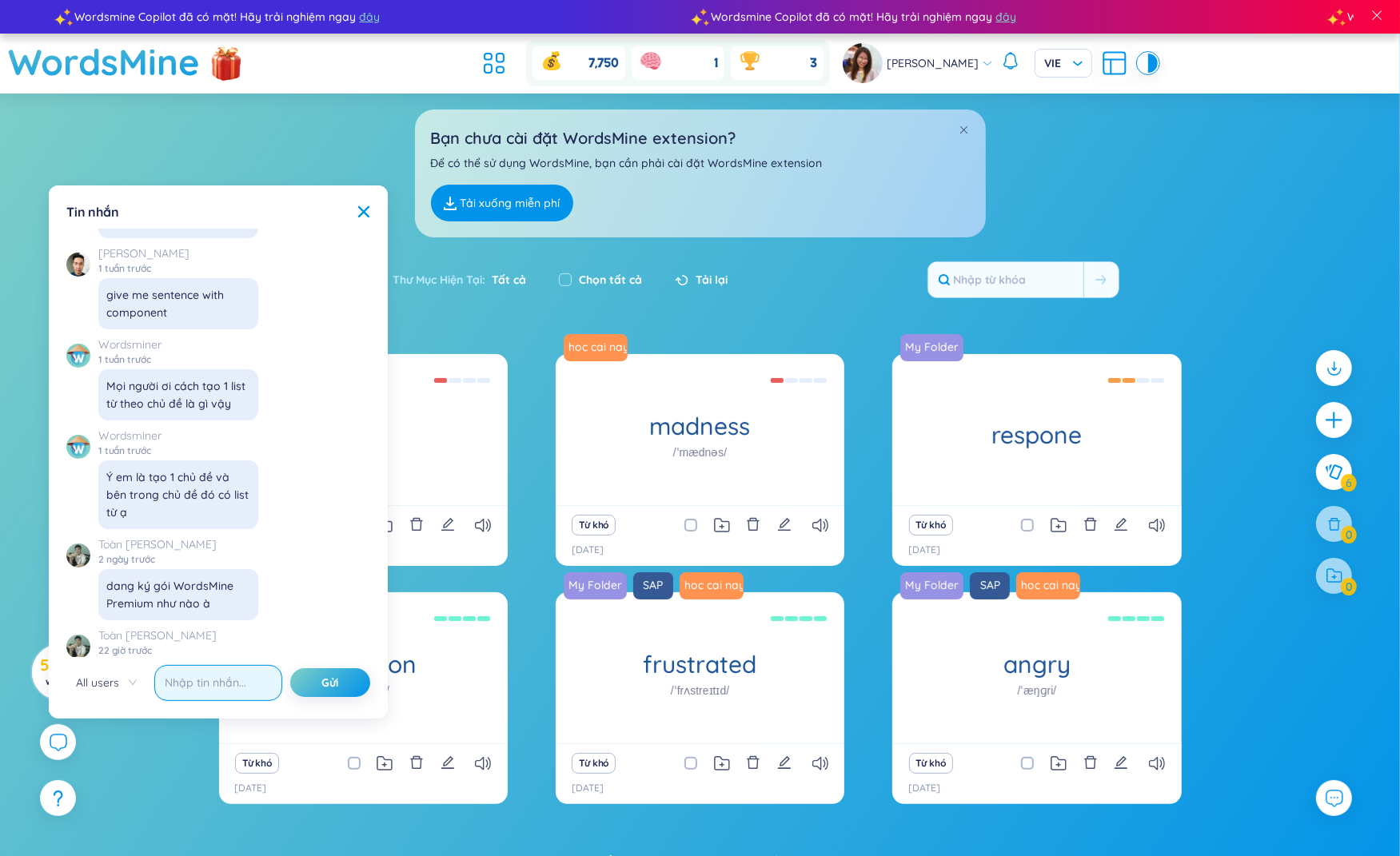
scroll to position [18213, 0]
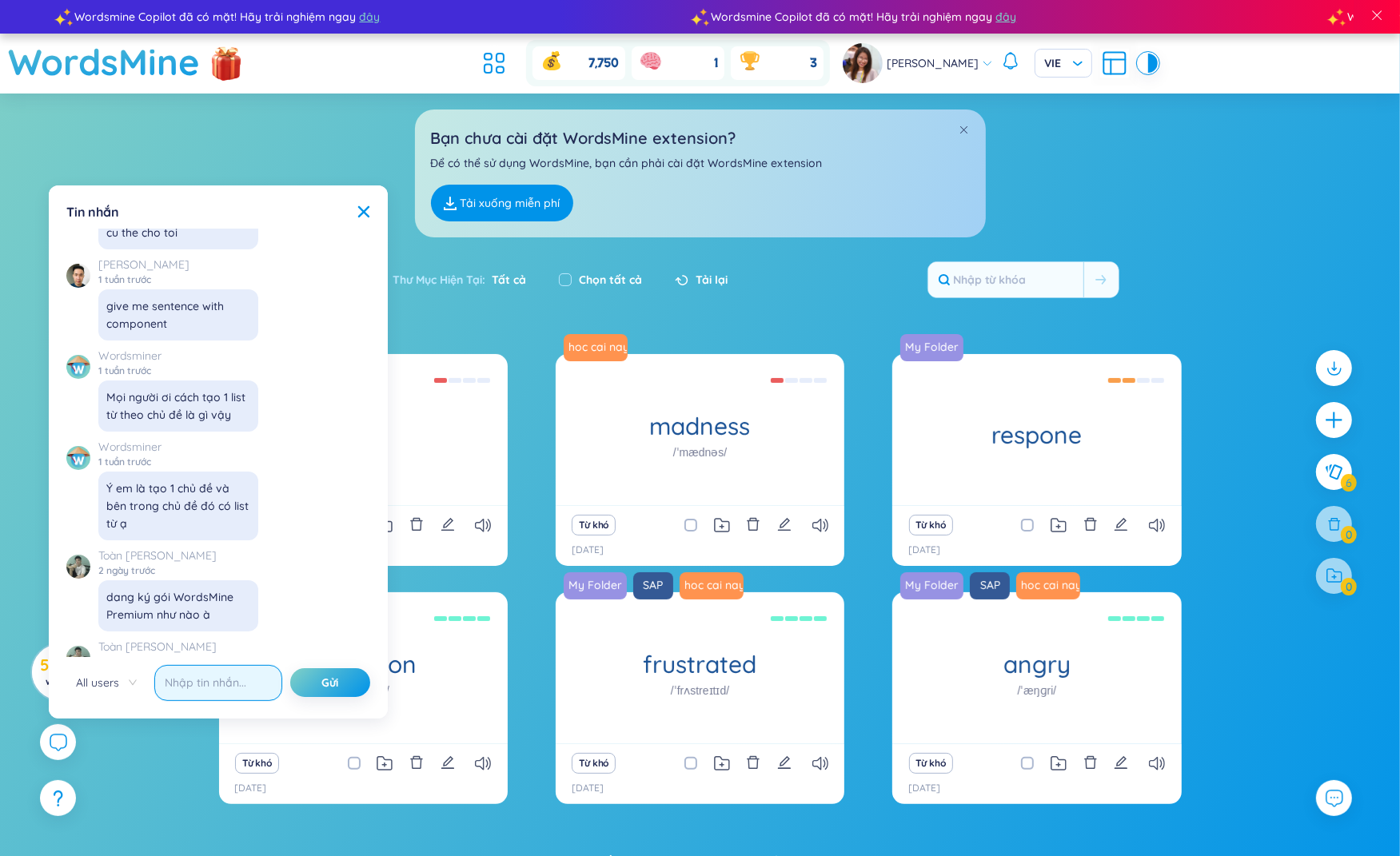
click at [227, 692] on input "text" at bounding box center [218, 683] width 128 height 36
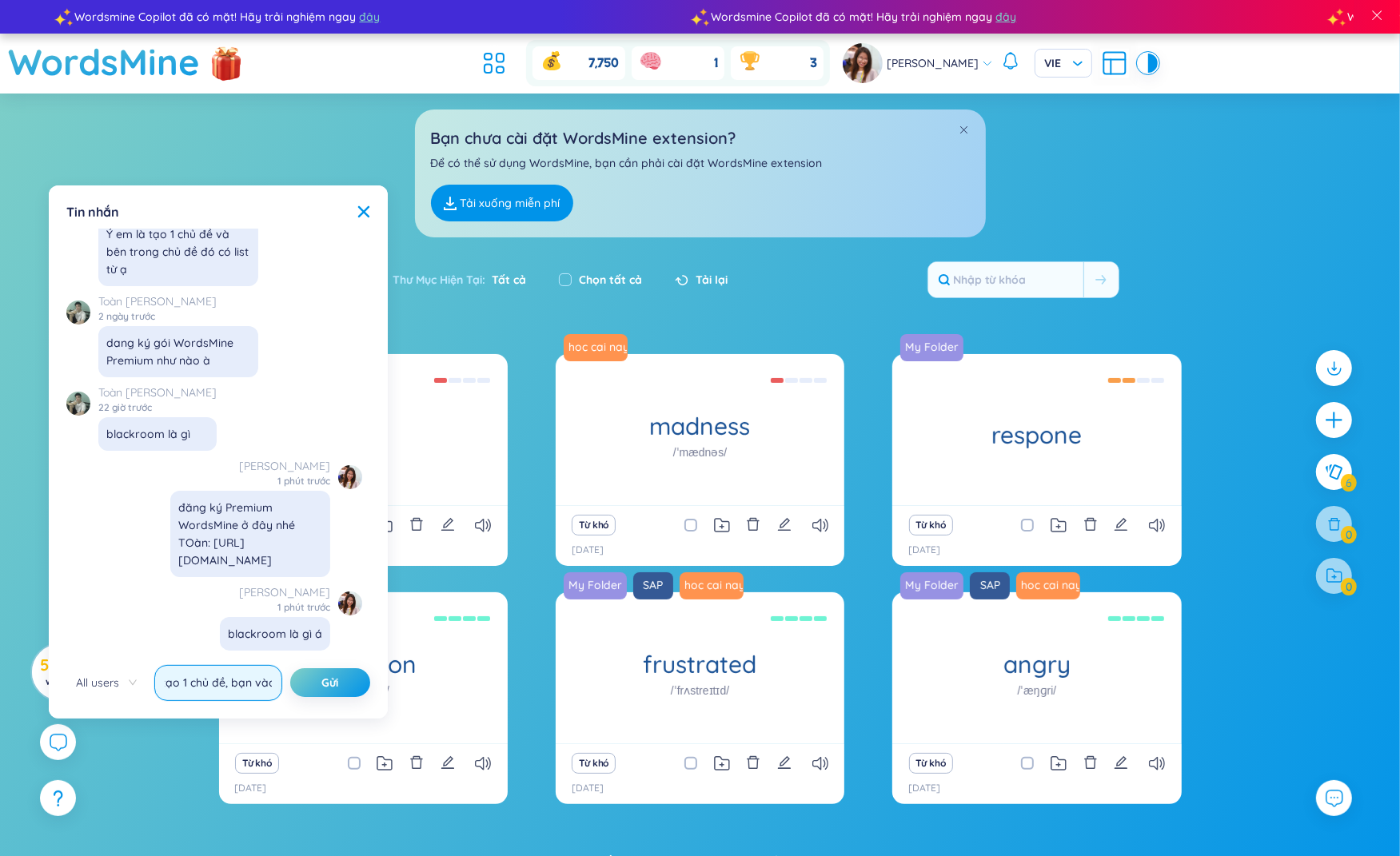
scroll to position [0, 1]
click at [504, 58] on icon at bounding box center [494, 63] width 29 height 29
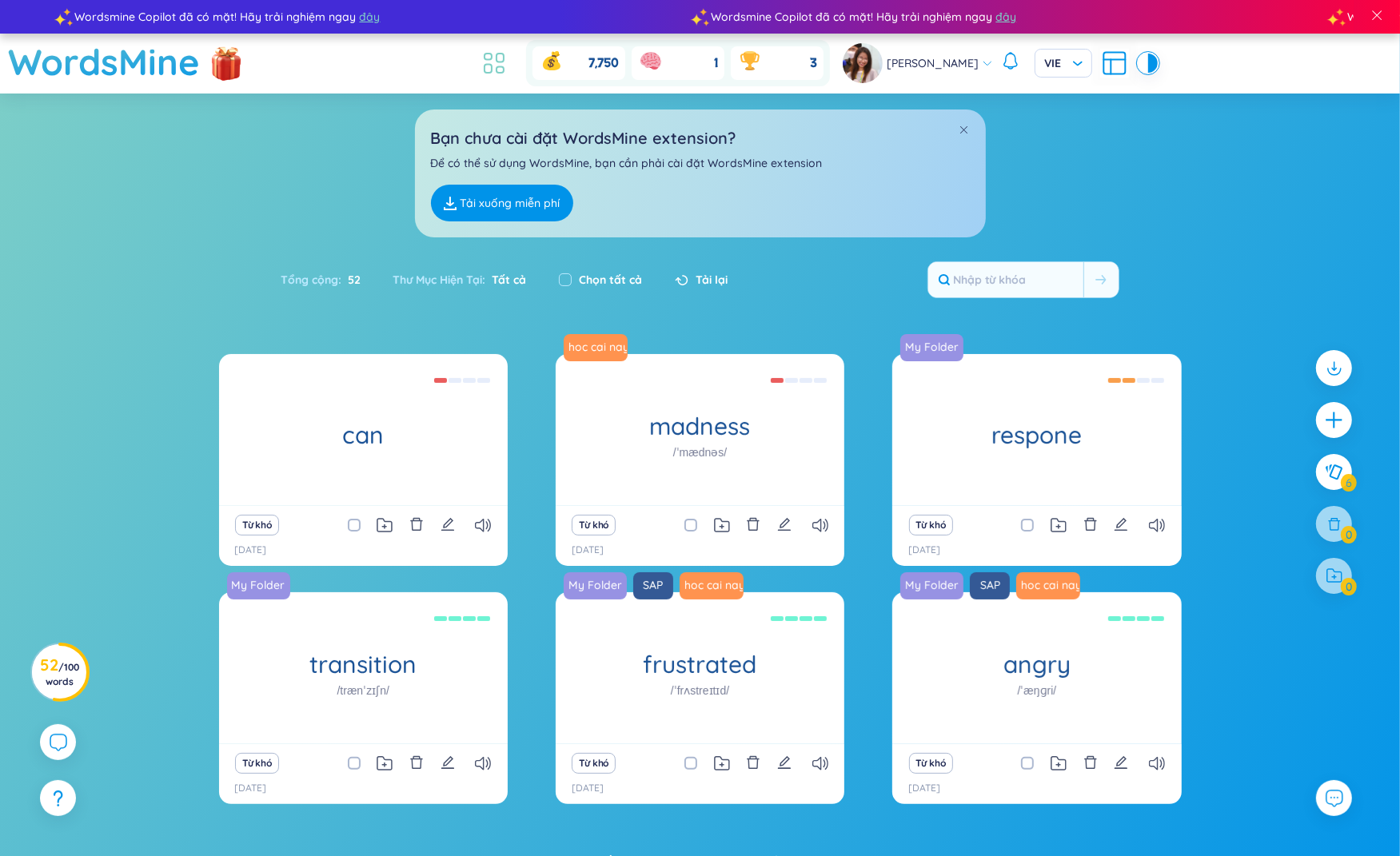
scroll to position [0, 0]
click at [60, 742] on icon at bounding box center [58, 742] width 19 height 19
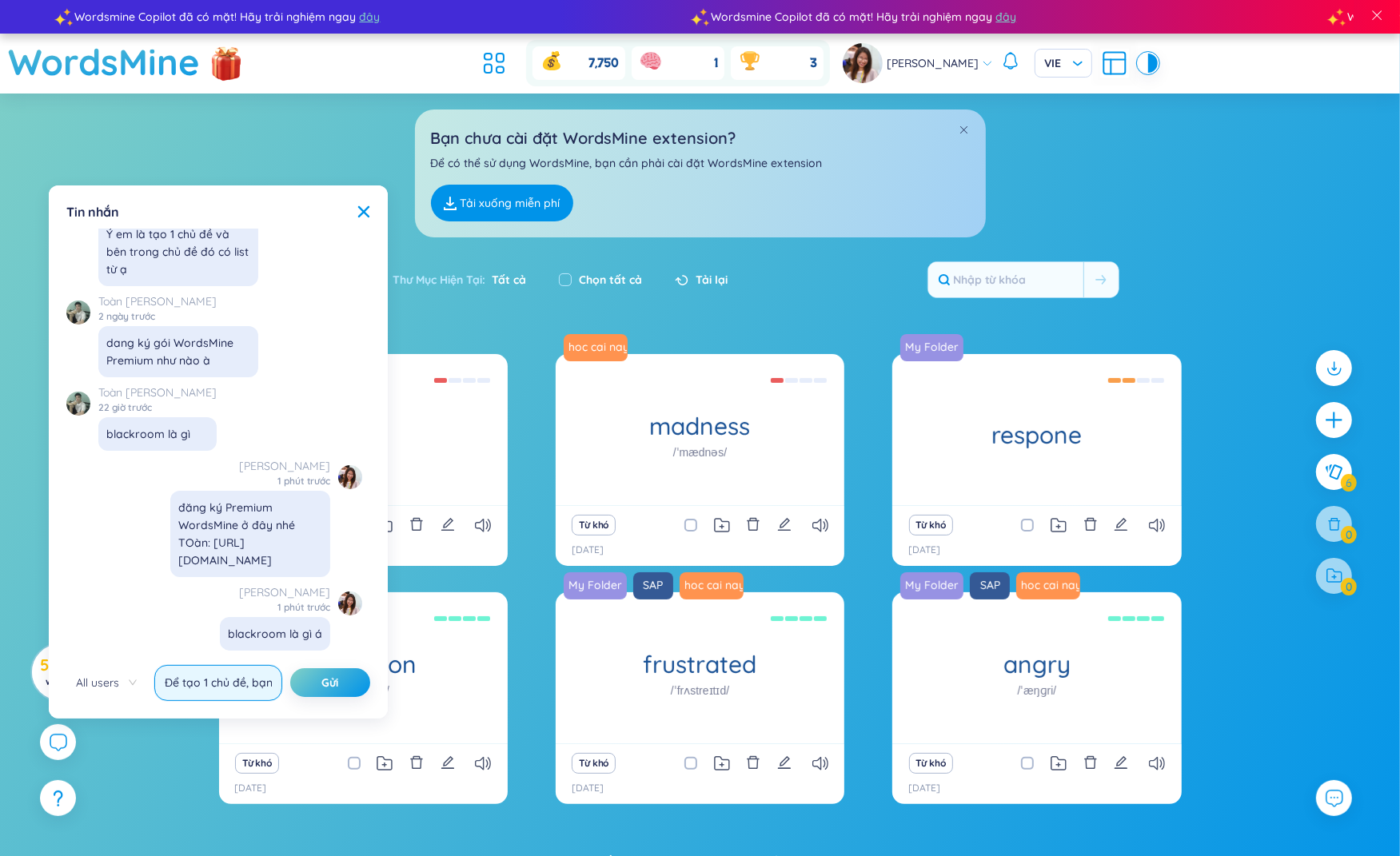
click at [228, 686] on input "Để tạo 1 chủ đề, bạn vào" at bounding box center [218, 683] width 128 height 36
paste input "https://app.wordsmine.com/folders"
type input "Để tạo 1 chủ đề, bạn vào đây tạo thư mục nè, rồi add mấy từ vựng vào: https://a…"
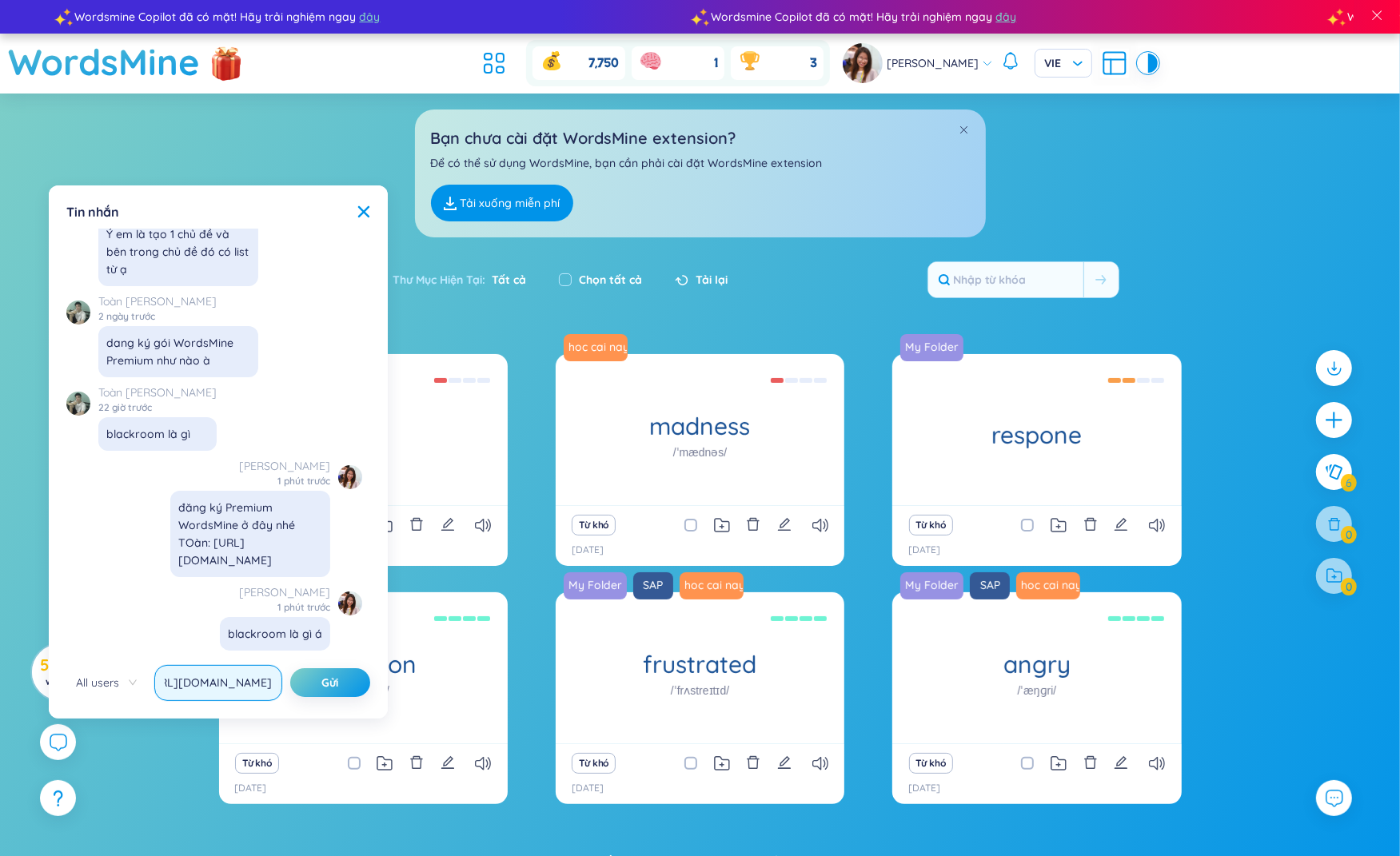
click at [290, 669] on button "Gửi" at bounding box center [330, 683] width 80 height 29
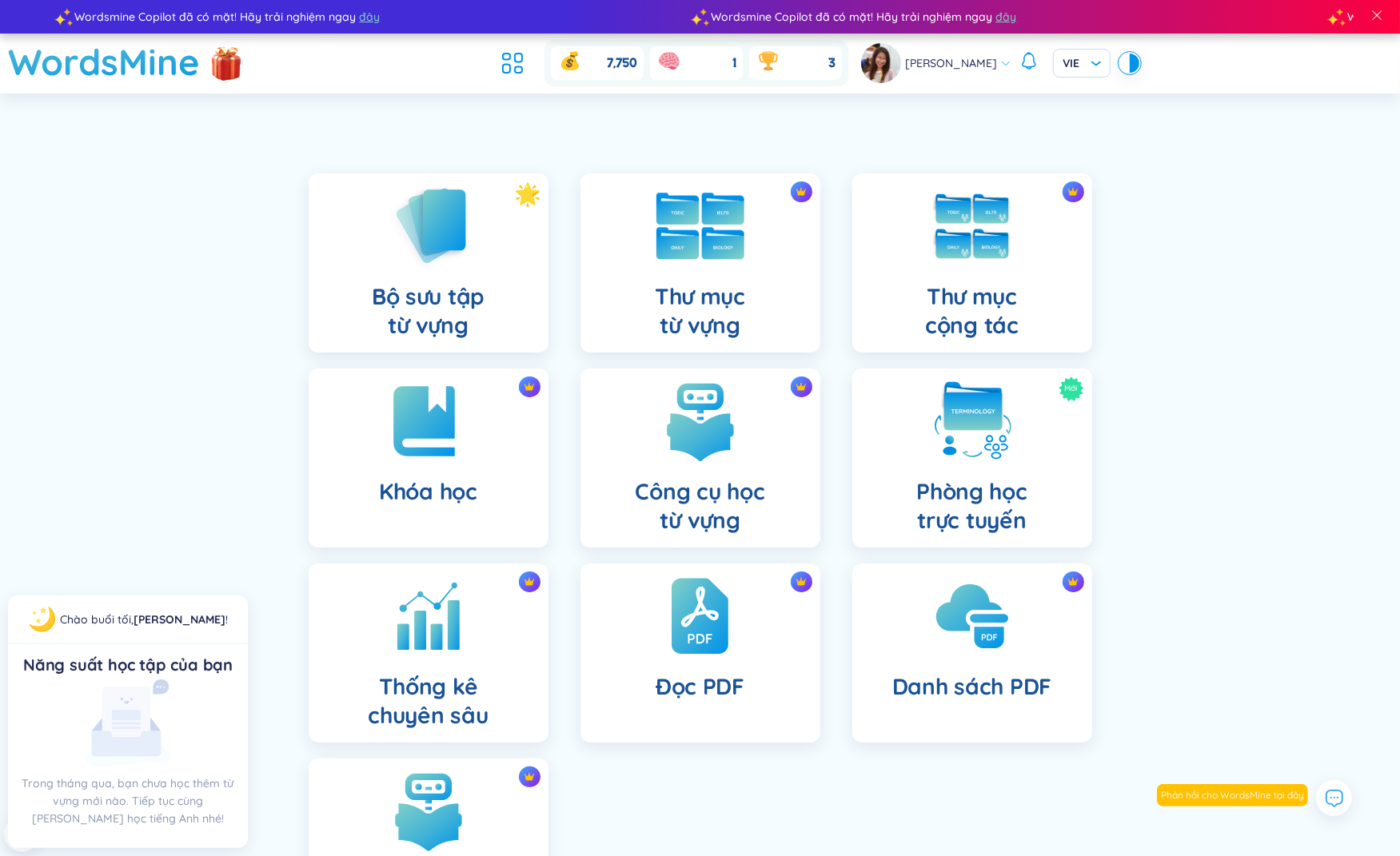
click at [701, 302] on h4 "Thư mục từ vựng" at bounding box center [700, 311] width 90 height 58
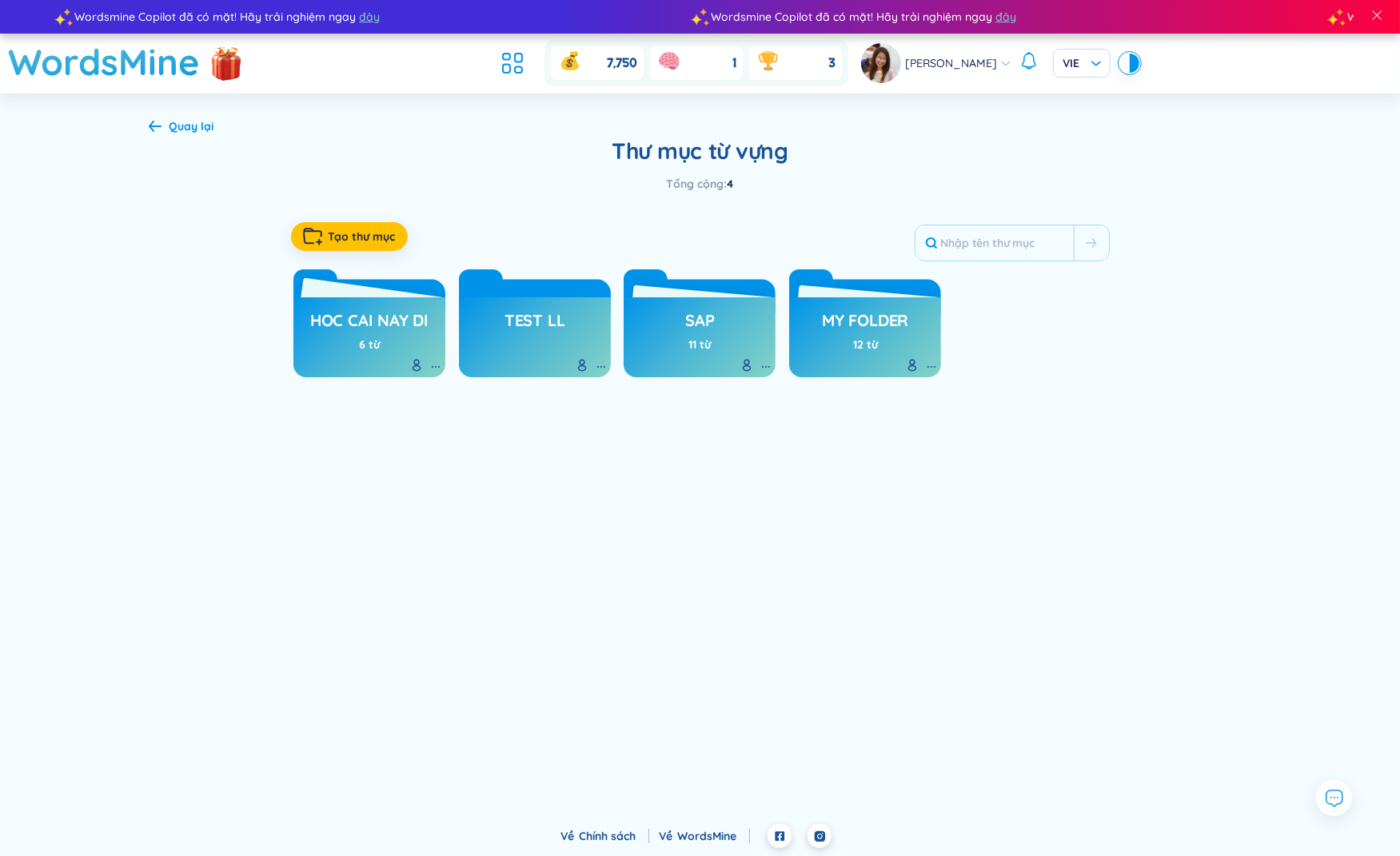
click at [399, 313] on h3 "hoc cai nay di" at bounding box center [369, 324] width 118 height 31
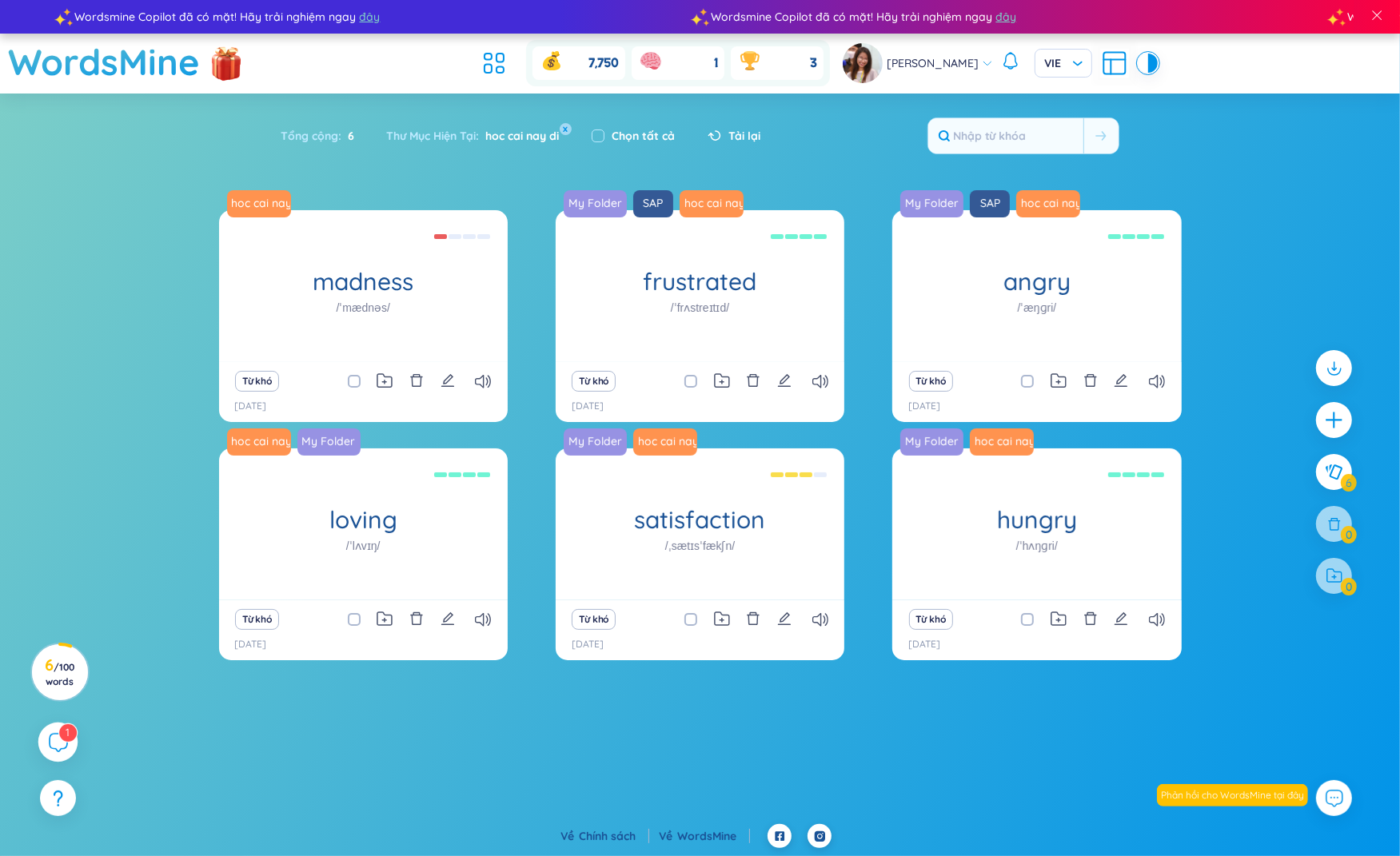
click at [60, 747] on icon at bounding box center [58, 742] width 19 height 19
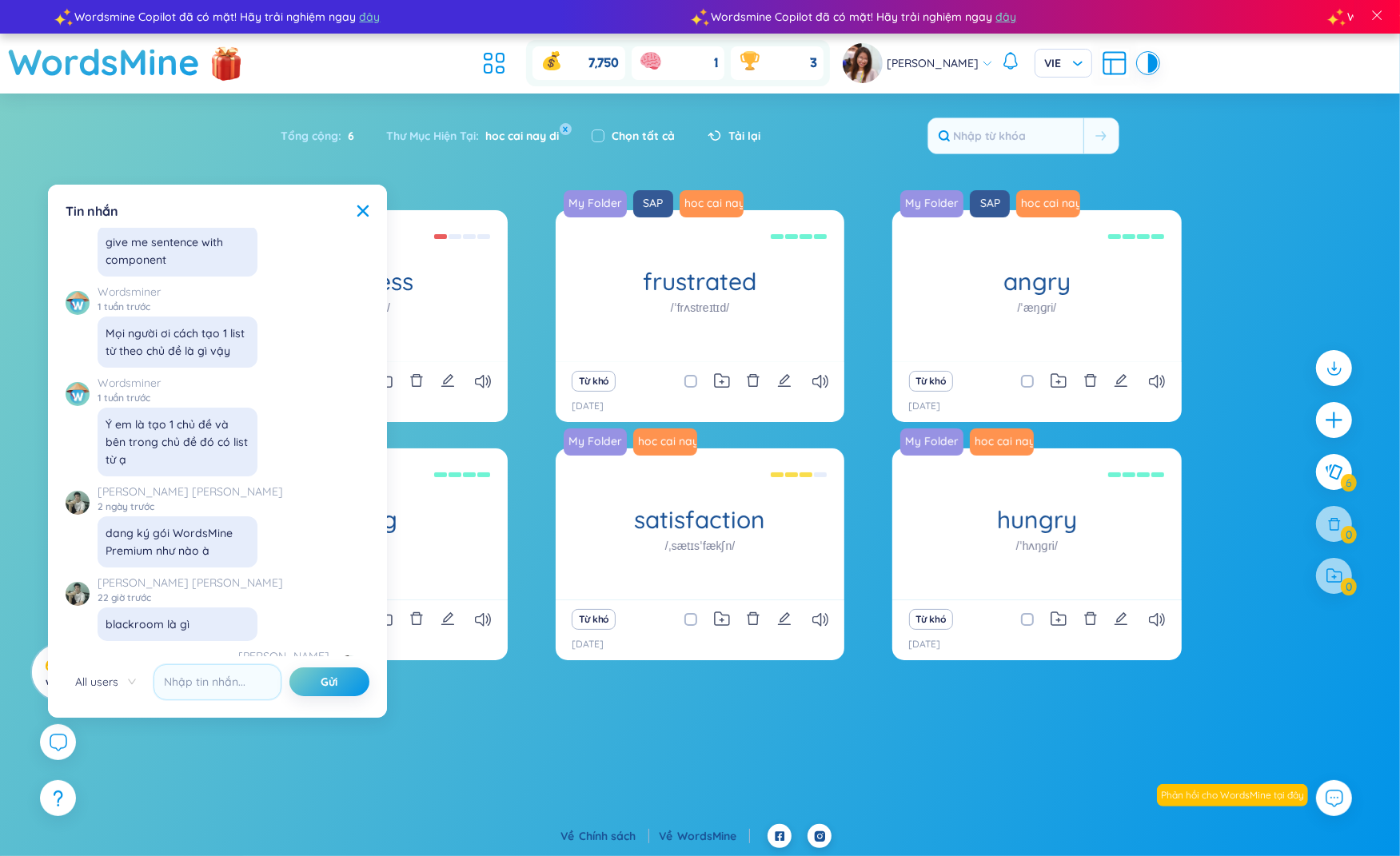
click at [535, 755] on div "Wordsmine Copilot đã có mặt! Hãy trải nghiệm ngay đây Wordsmine Copilot đã có m…" at bounding box center [700, 412] width 1400 height 824
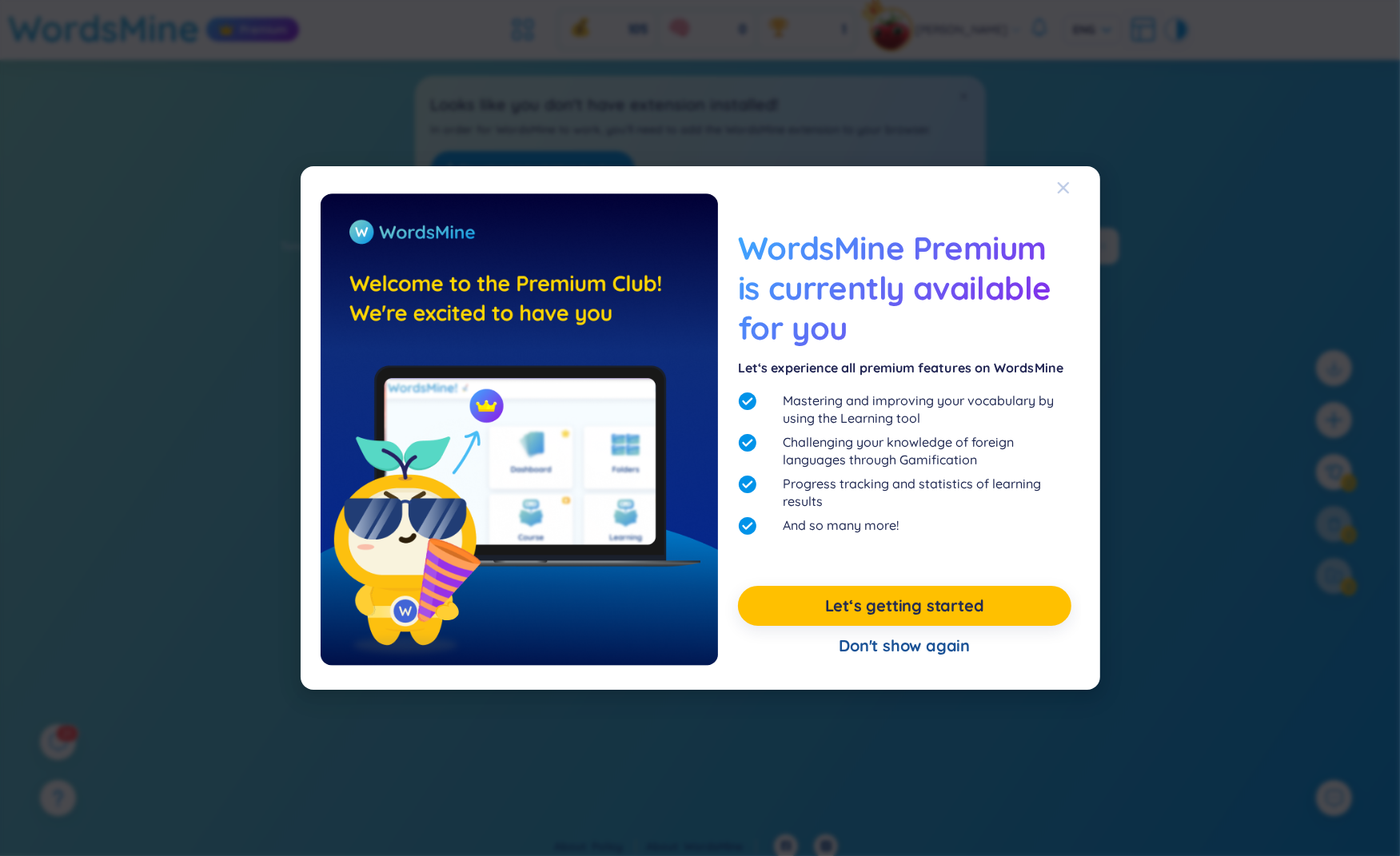
click at [1068, 190] on icon "Close" at bounding box center [1063, 187] width 13 height 13
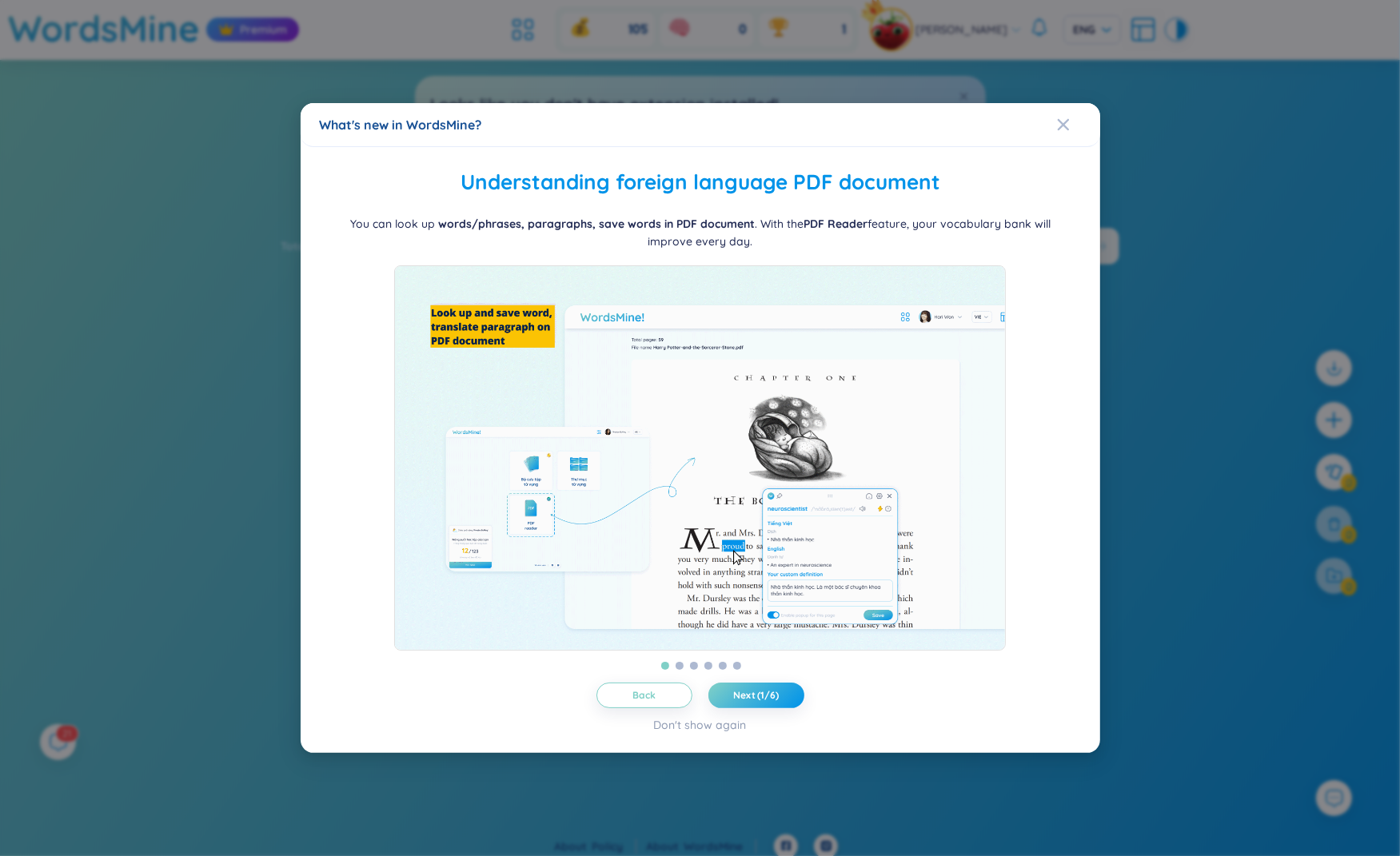
click at [970, 16] on div "What's new in WordsMine? Folder management WordsMine lets you manage and person…" at bounding box center [700, 428] width 1400 height 856
